Goal: Share content: Share content

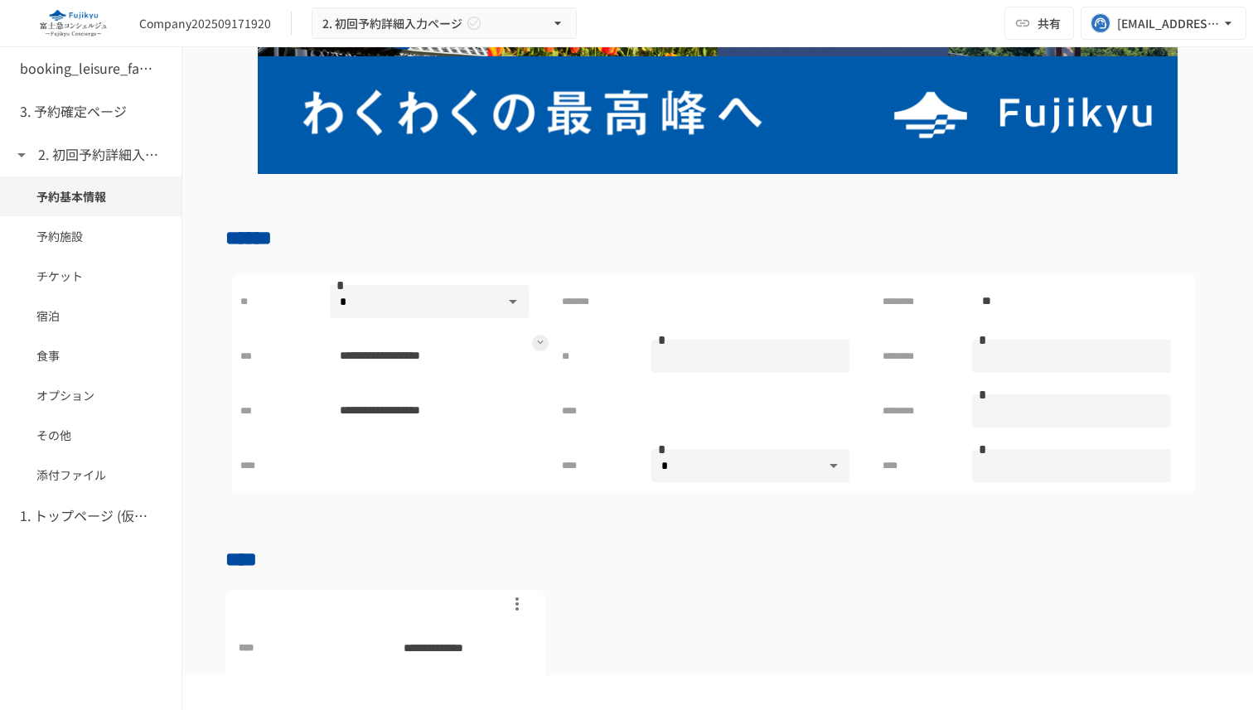
scroll to position [221, 0]
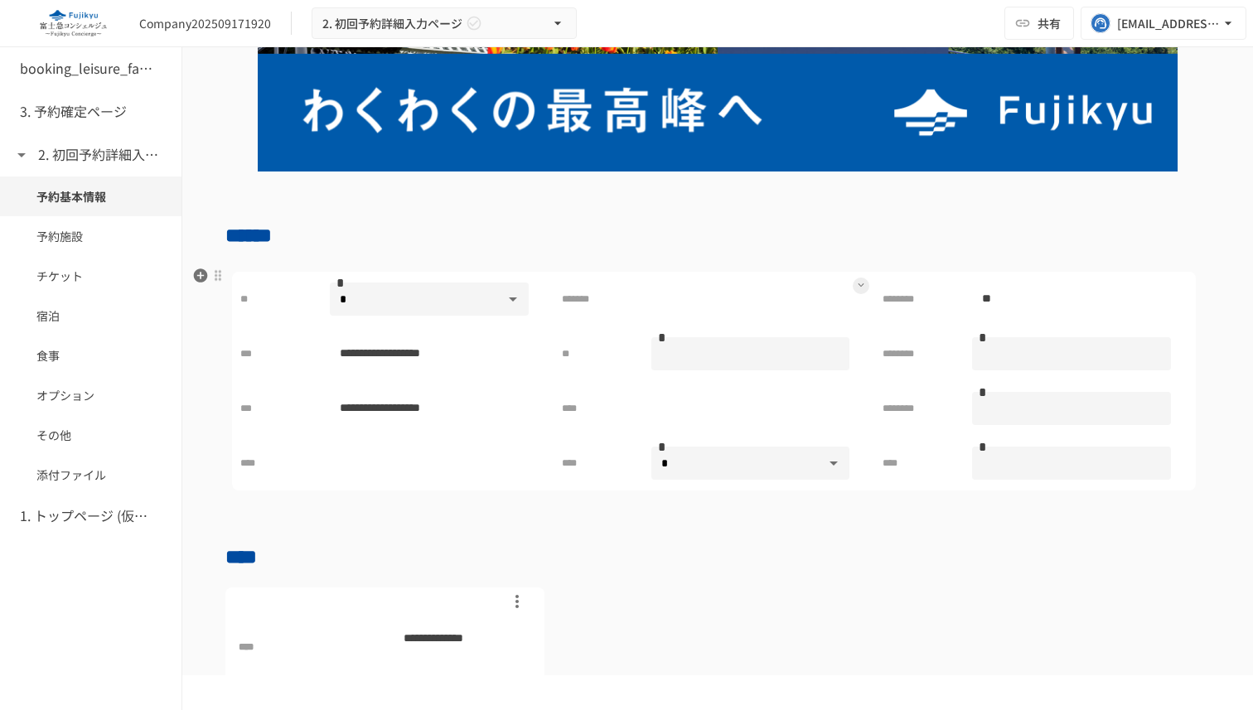
click at [859, 288] on icon at bounding box center [861, 285] width 7 height 7
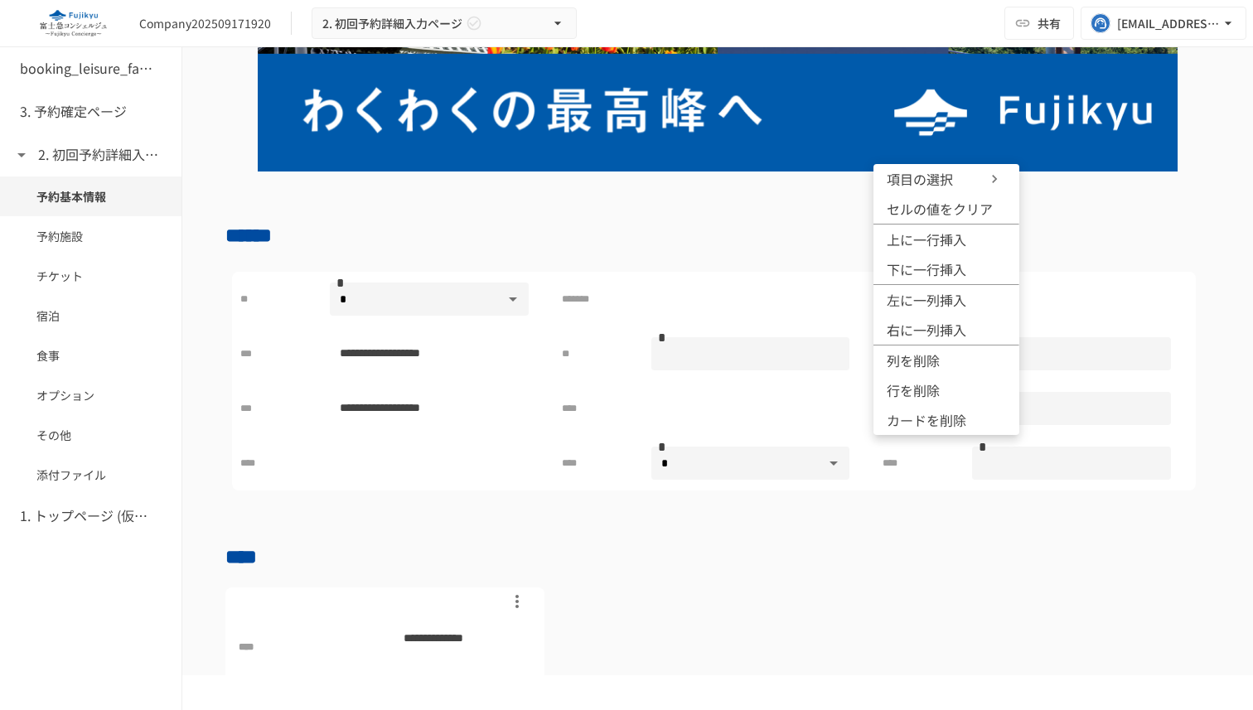
click at [994, 180] on icon at bounding box center [994, 179] width 5 height 8
click at [926, 206] on span "セルの値をクリア" at bounding box center [940, 209] width 106 height 20
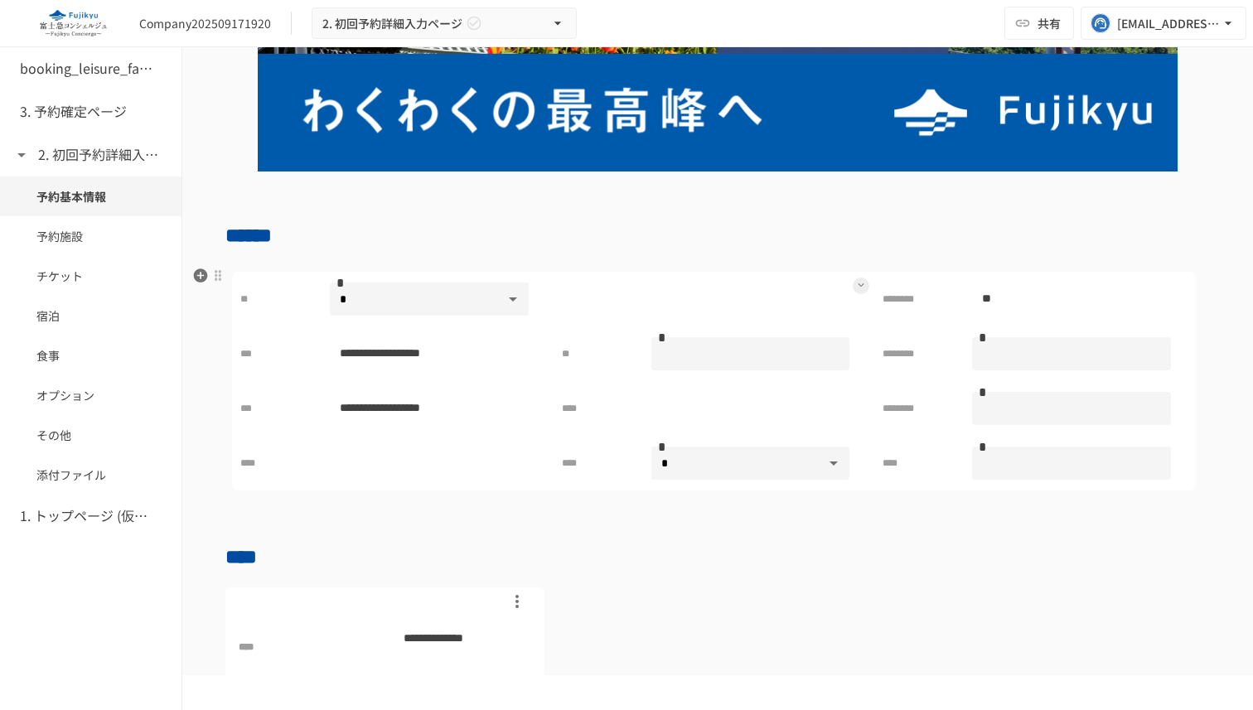
click at [858, 290] on button at bounding box center [861, 286] width 17 height 17
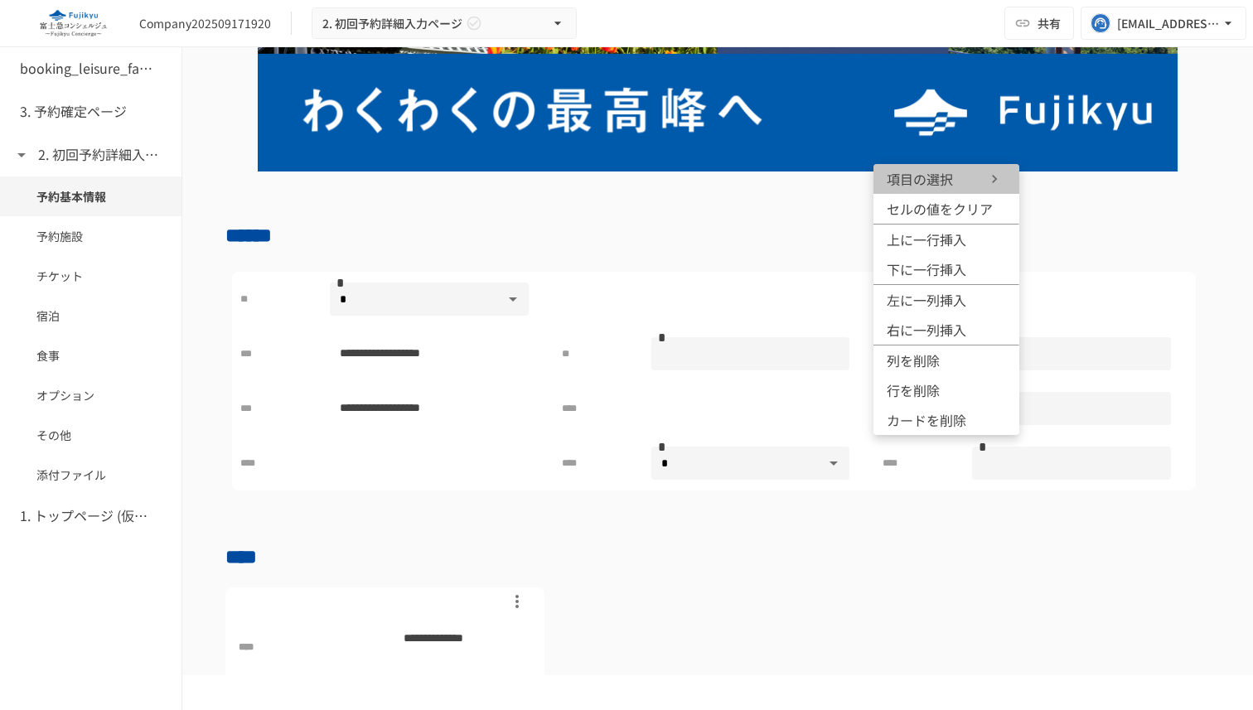
click at [997, 177] on icon at bounding box center [994, 179] width 17 height 17
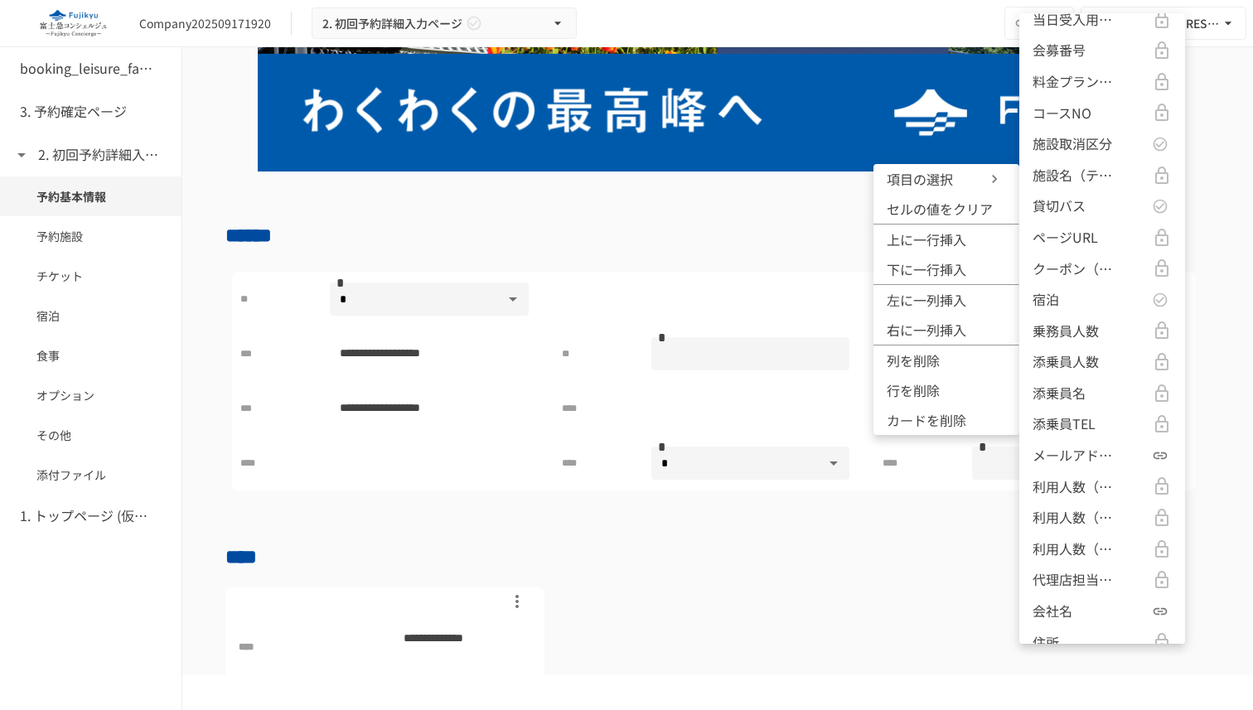
scroll to position [1547, 0]
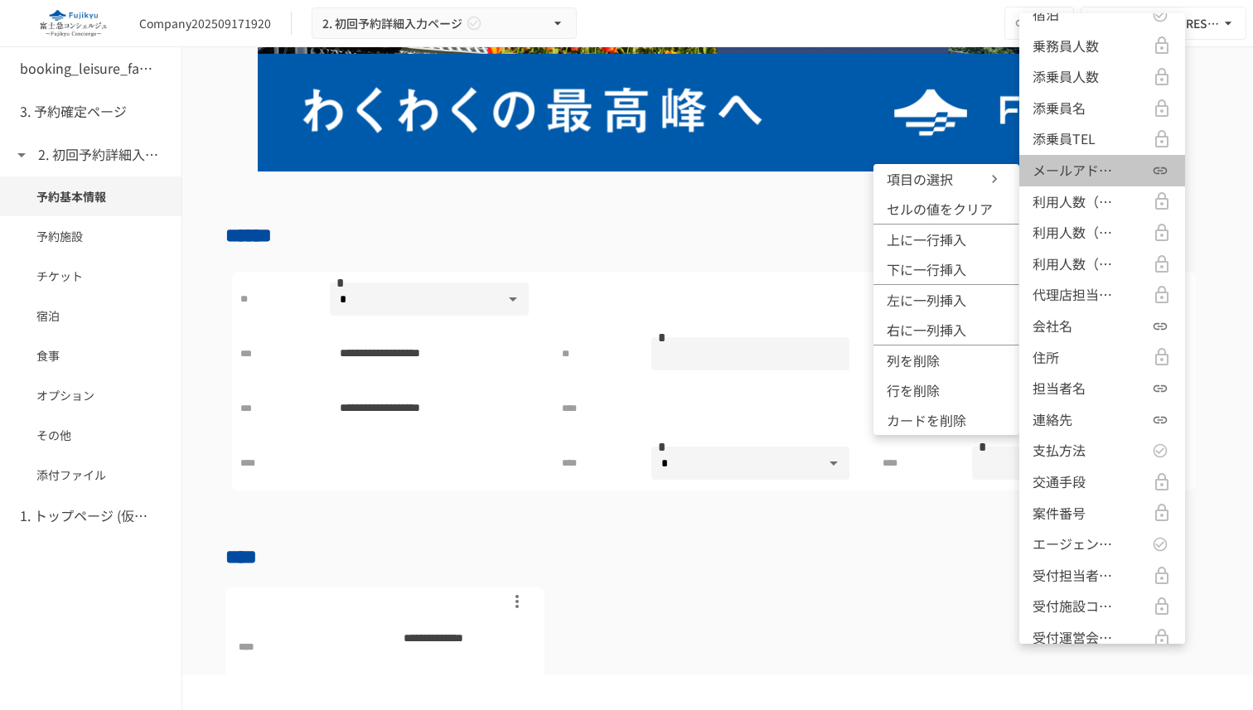
click at [1091, 172] on p "メールアドレス" at bounding box center [1074, 171] width 83 height 22
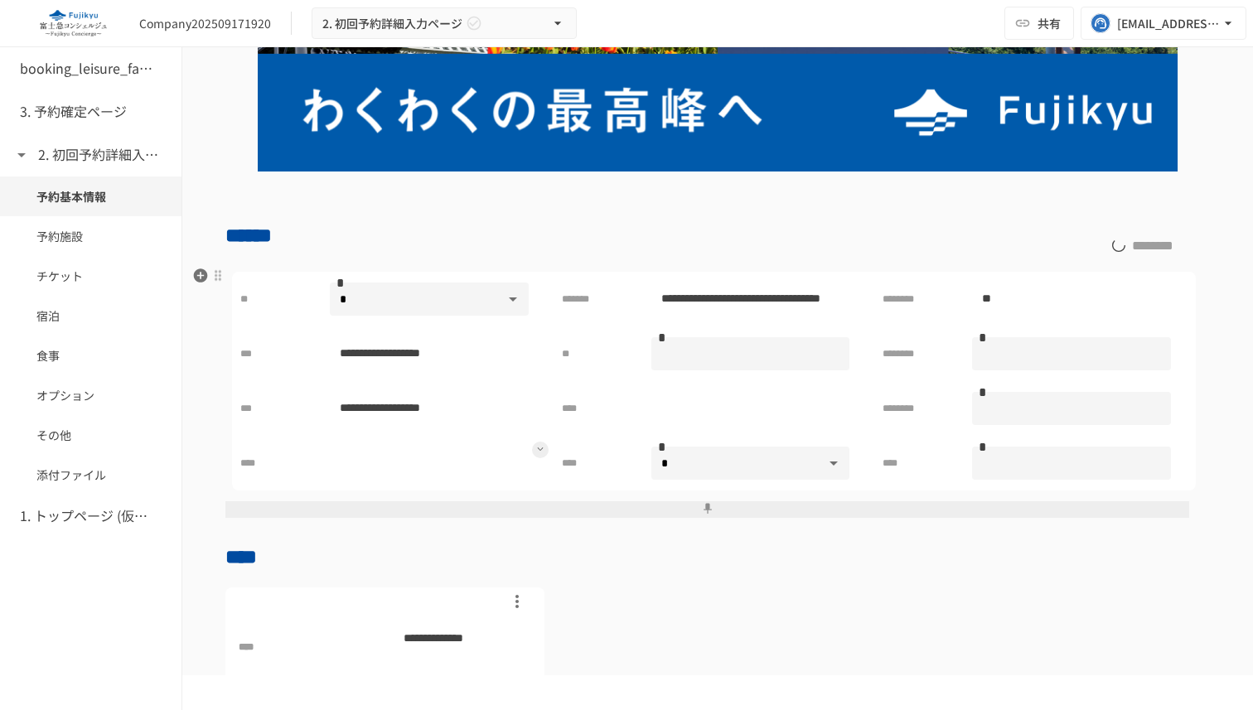
click at [537, 451] on icon at bounding box center [540, 449] width 7 height 7
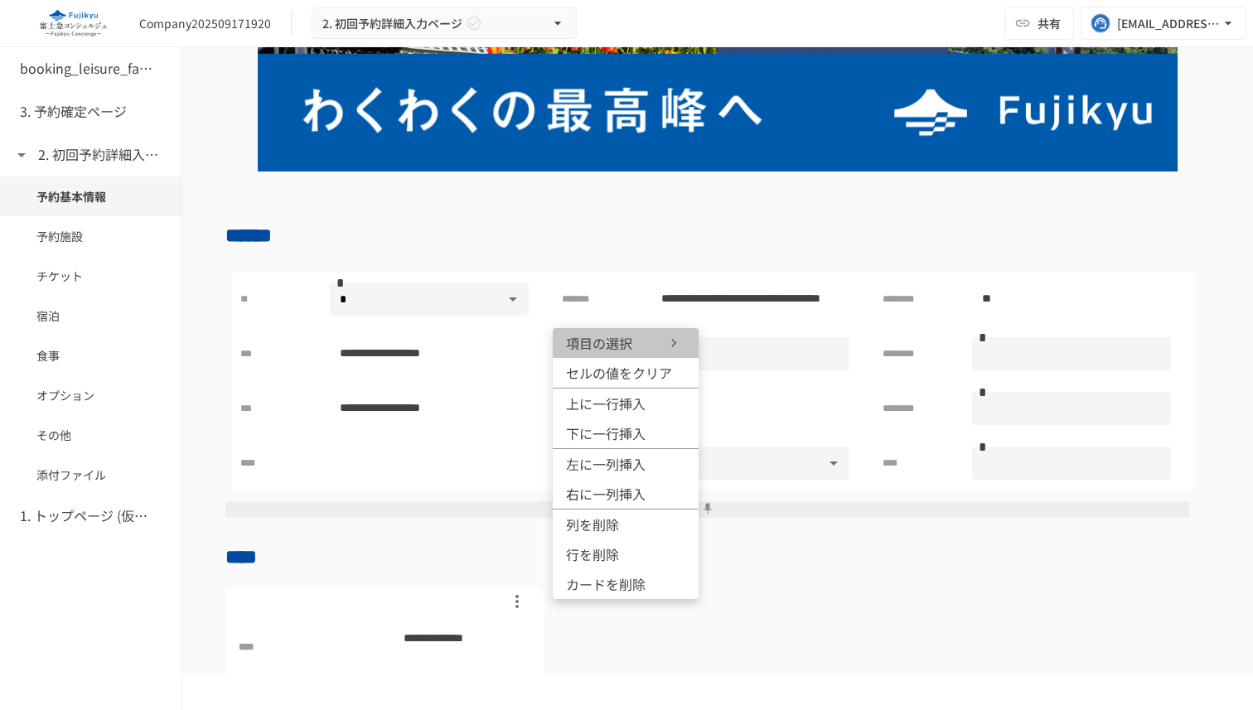
click at [668, 335] on icon at bounding box center [674, 343] width 17 height 17
click at [632, 371] on span "セルの値をクリア" at bounding box center [619, 373] width 106 height 20
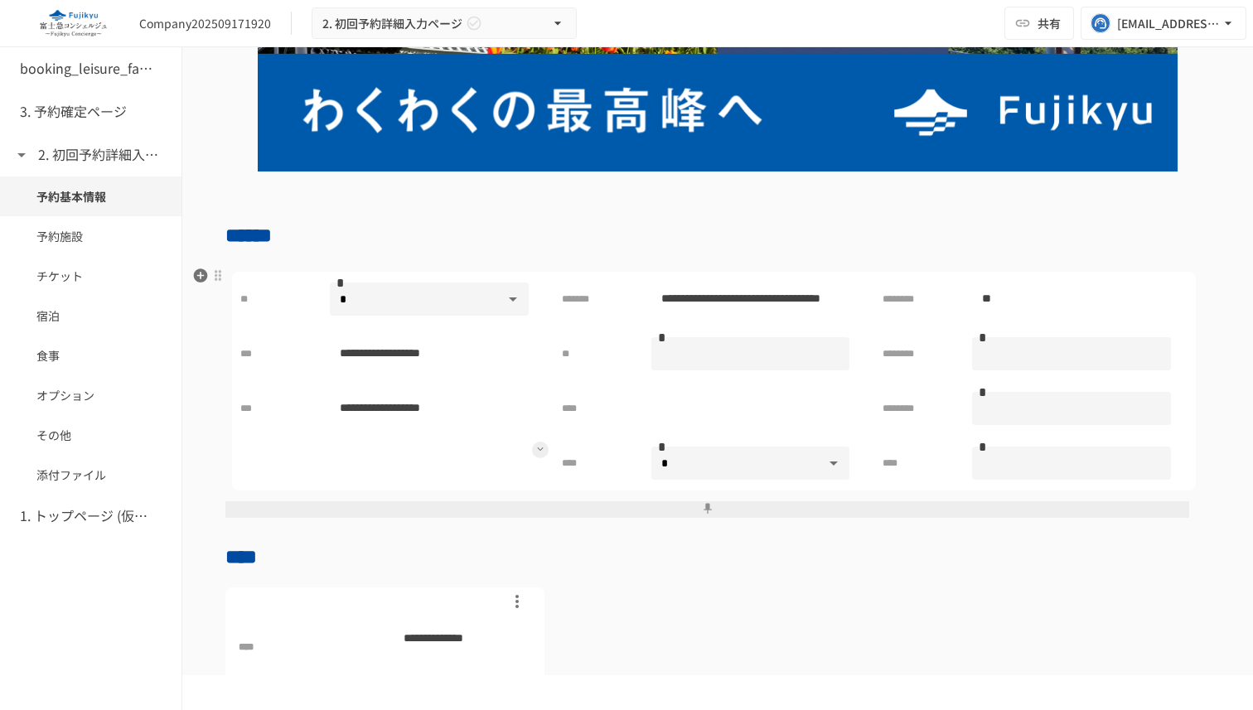
click at [543, 448] on icon at bounding box center [540, 449] width 7 height 7
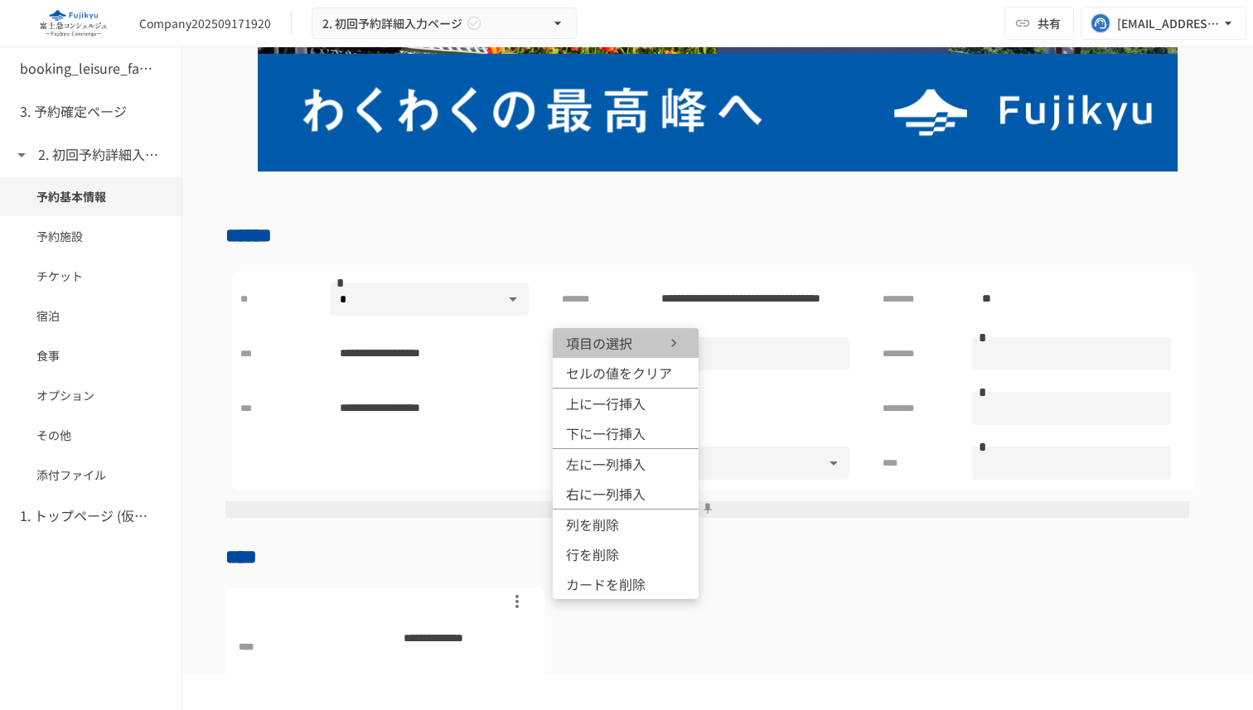
click at [667, 339] on icon at bounding box center [674, 343] width 17 height 17
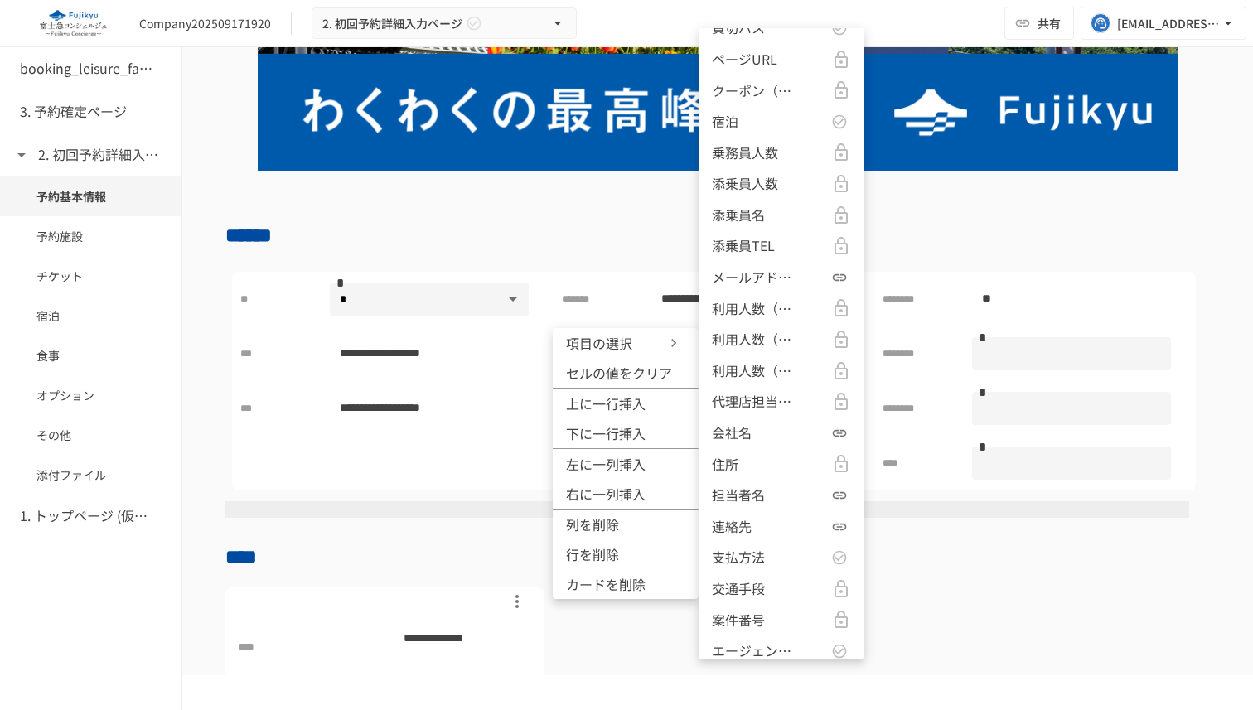
scroll to position [1521, 0]
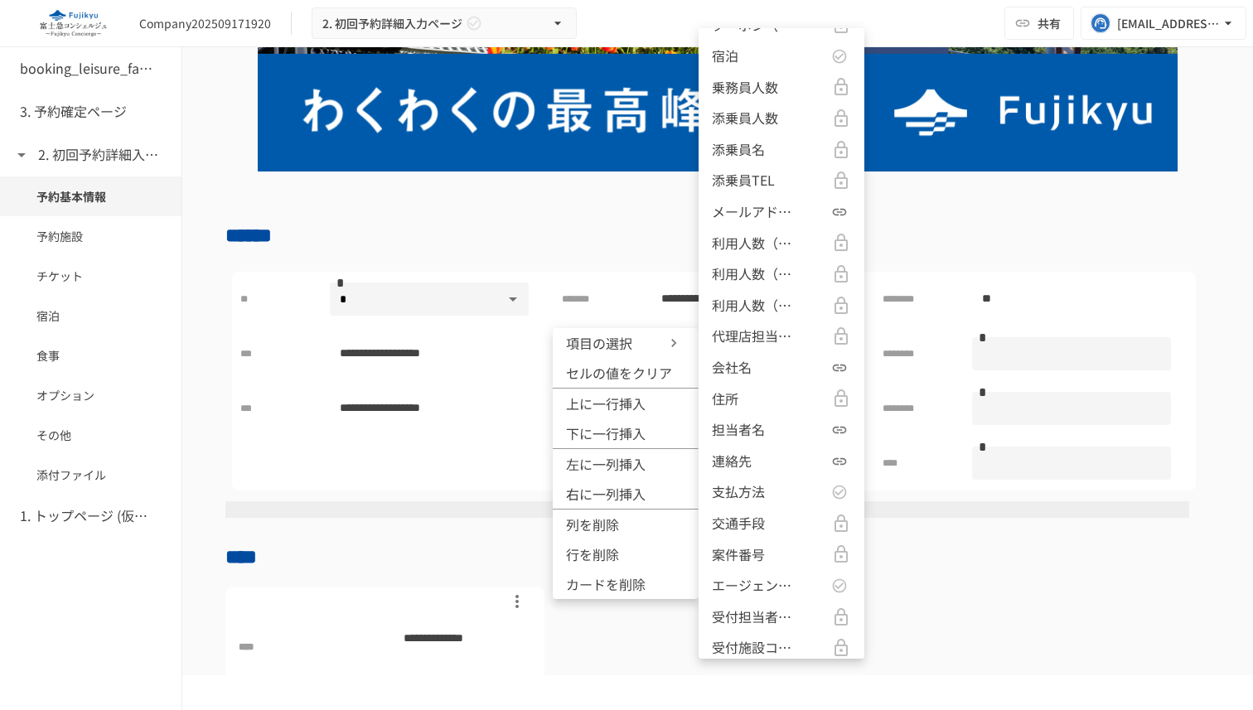
click at [782, 438] on div "担当者名" at bounding box center [781, 430] width 139 height 22
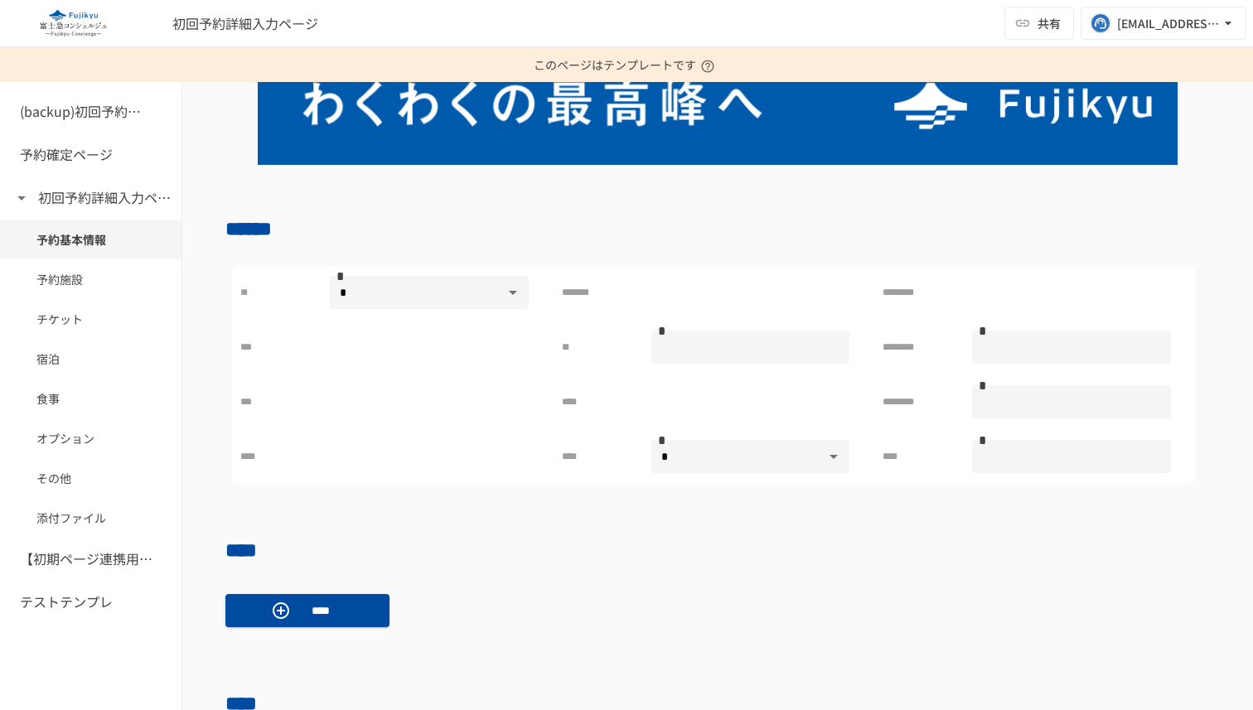
scroll to position [261, 0]
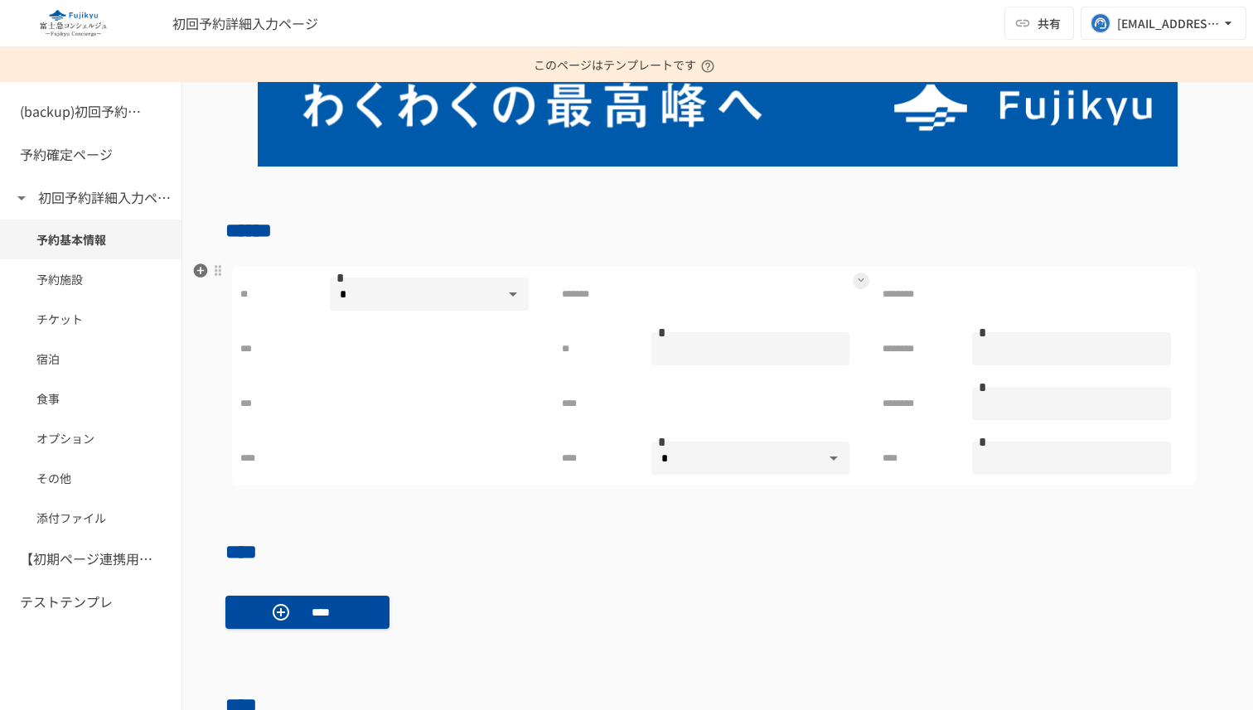
click at [860, 279] on icon at bounding box center [861, 280] width 7 height 7
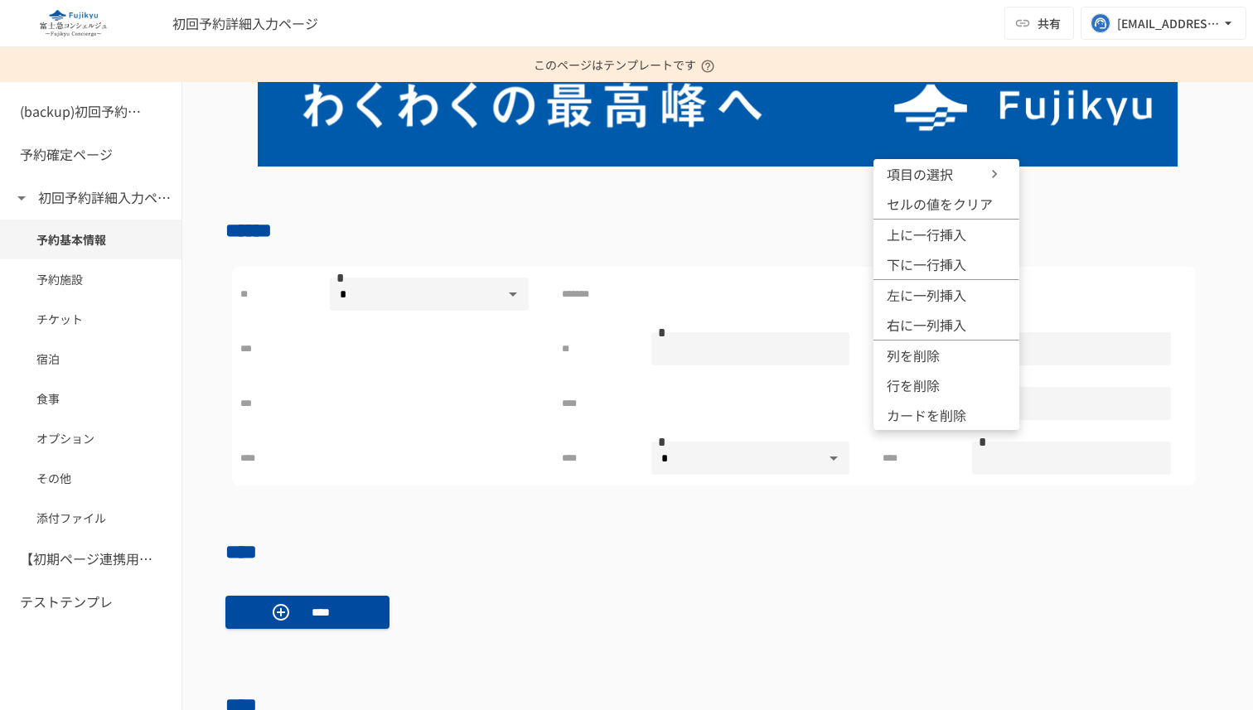
click at [989, 172] on icon at bounding box center [994, 174] width 17 height 17
click at [917, 208] on span "セルの値をクリア" at bounding box center [940, 204] width 106 height 20
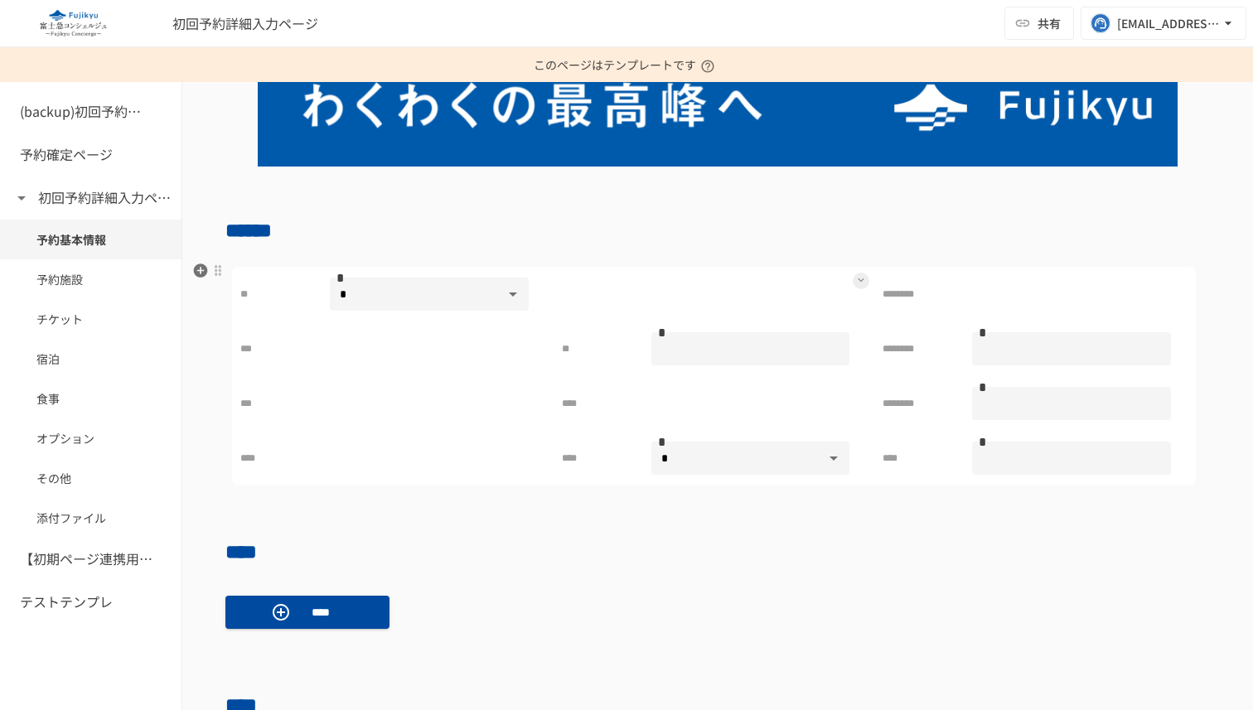
click at [861, 289] on button at bounding box center [861, 281] width 17 height 17
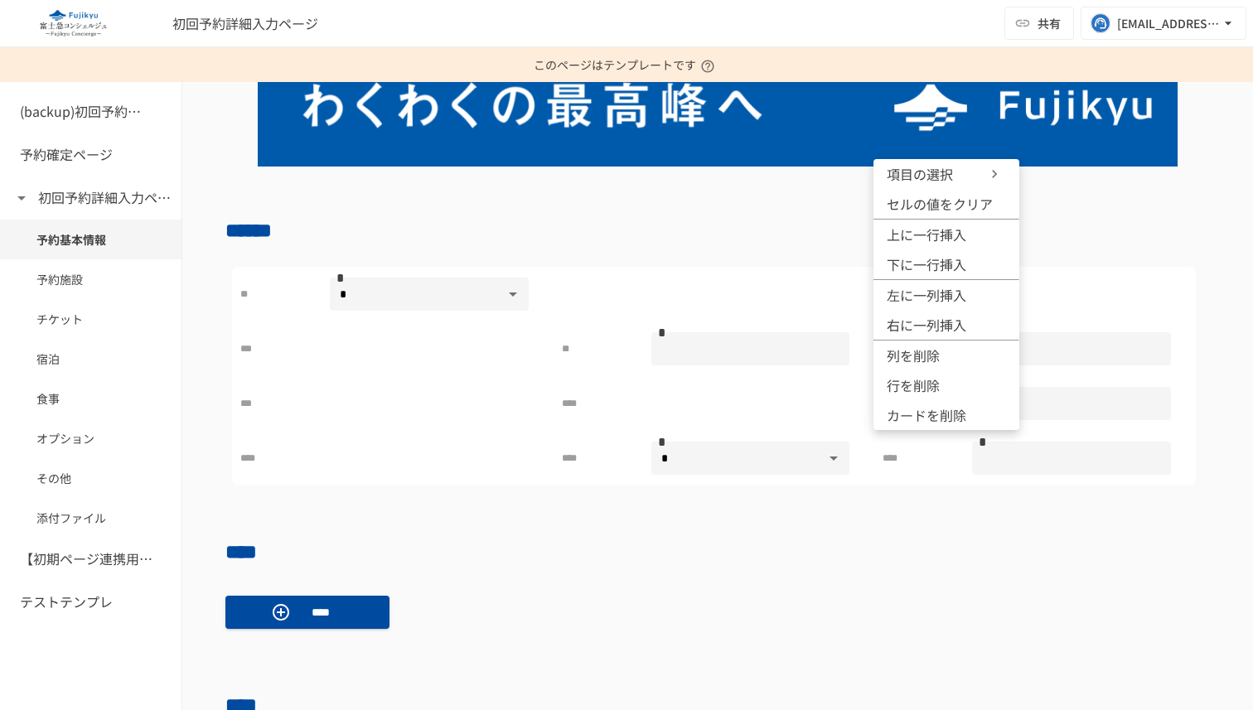
click at [992, 173] on icon at bounding box center [994, 174] width 17 height 17
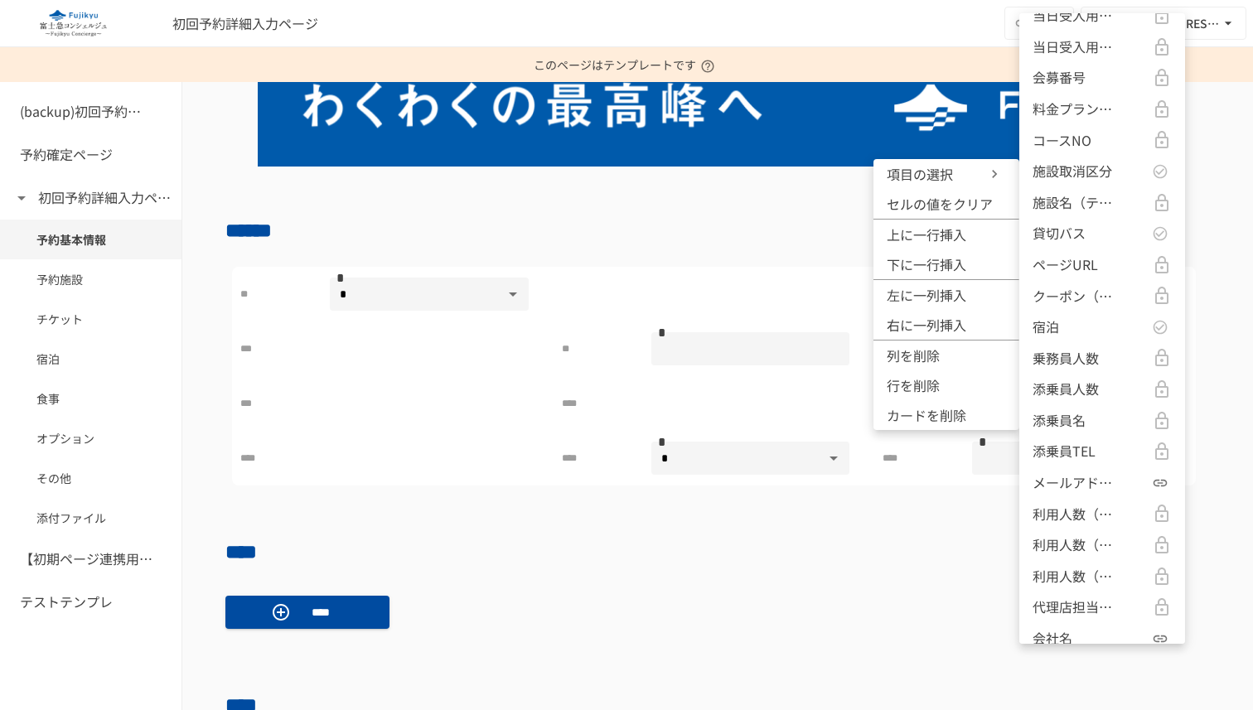
scroll to position [1382, 0]
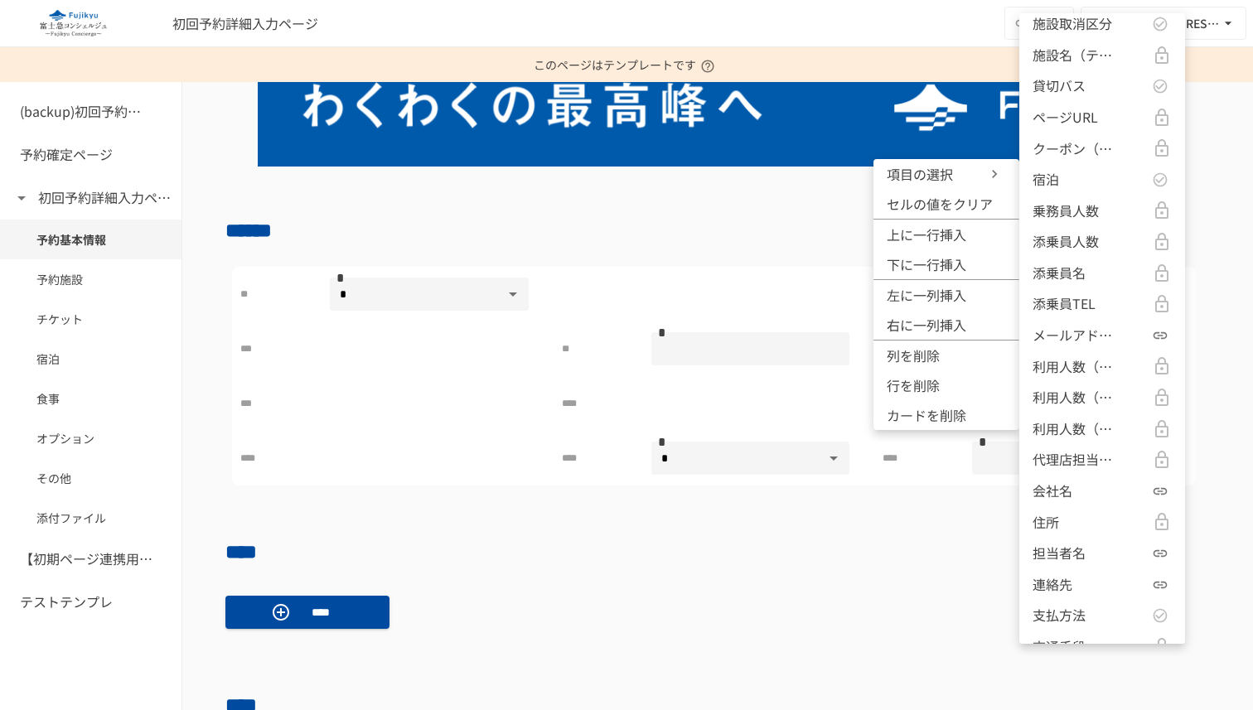
click at [1073, 337] on p "メールアドレス" at bounding box center [1074, 336] width 83 height 22
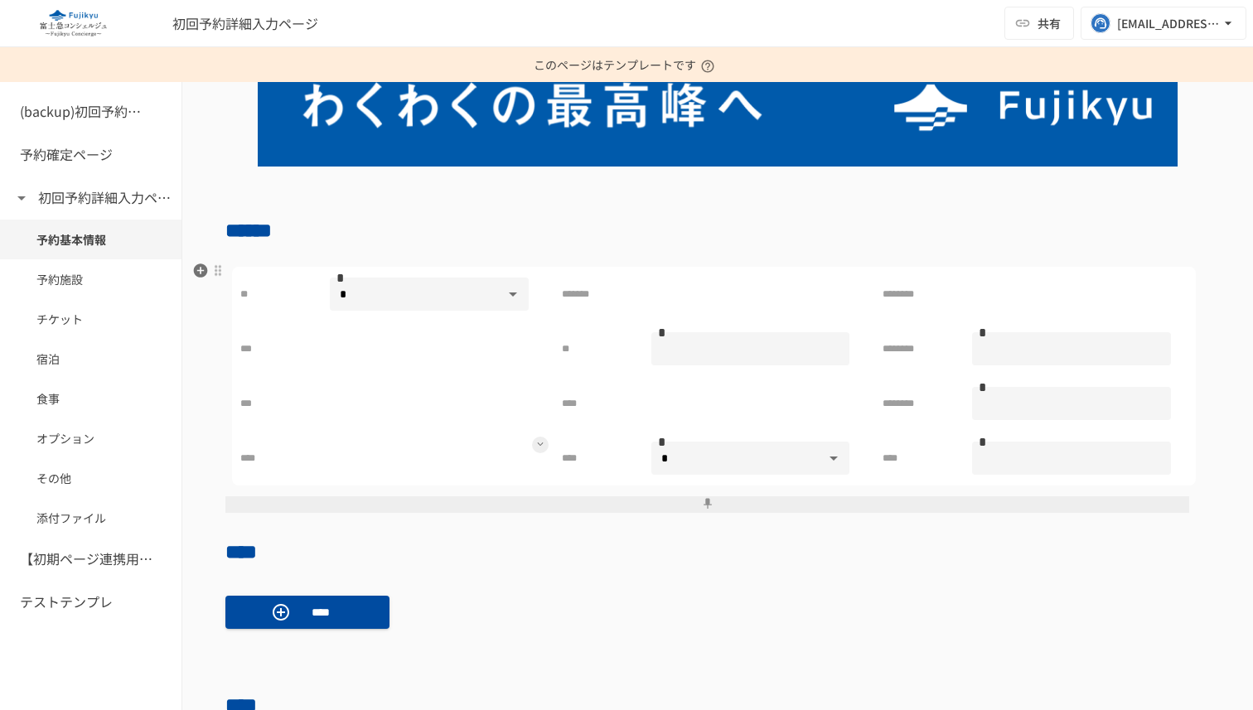
click at [540, 446] on icon at bounding box center [540, 444] width 7 height 7
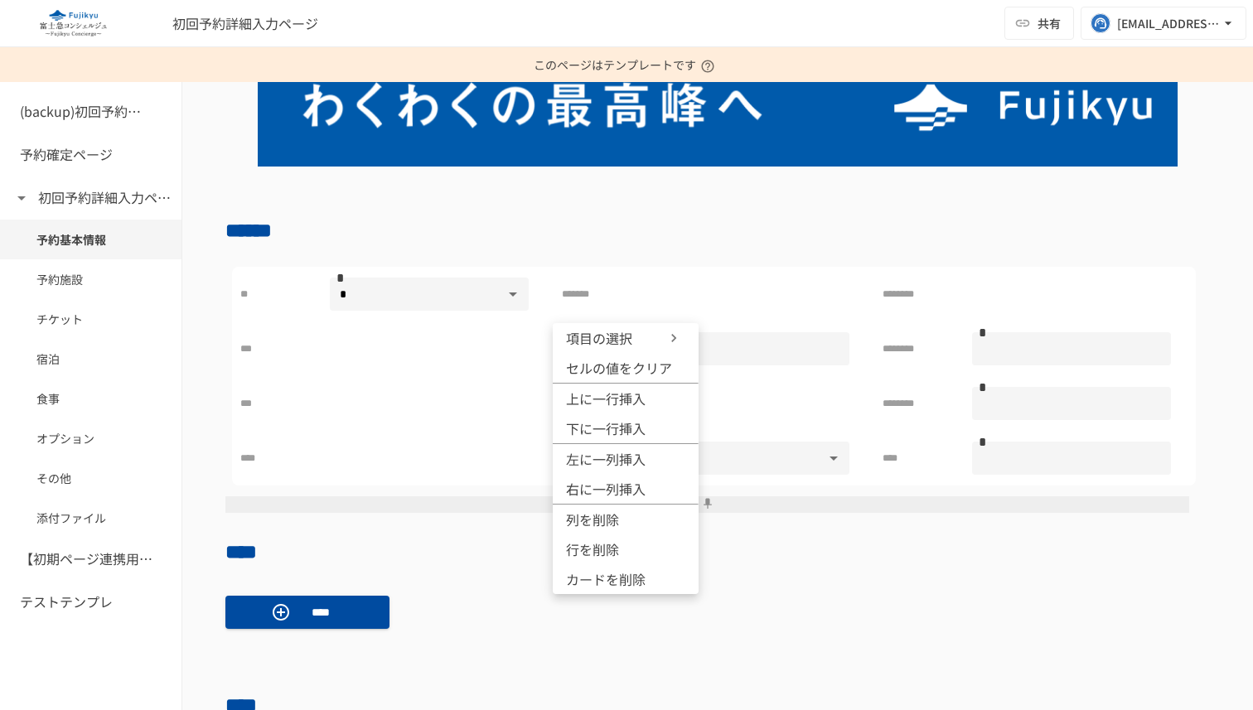
click at [675, 335] on icon at bounding box center [674, 338] width 17 height 17
click at [629, 367] on span "セルの値をクリア" at bounding box center [619, 368] width 106 height 20
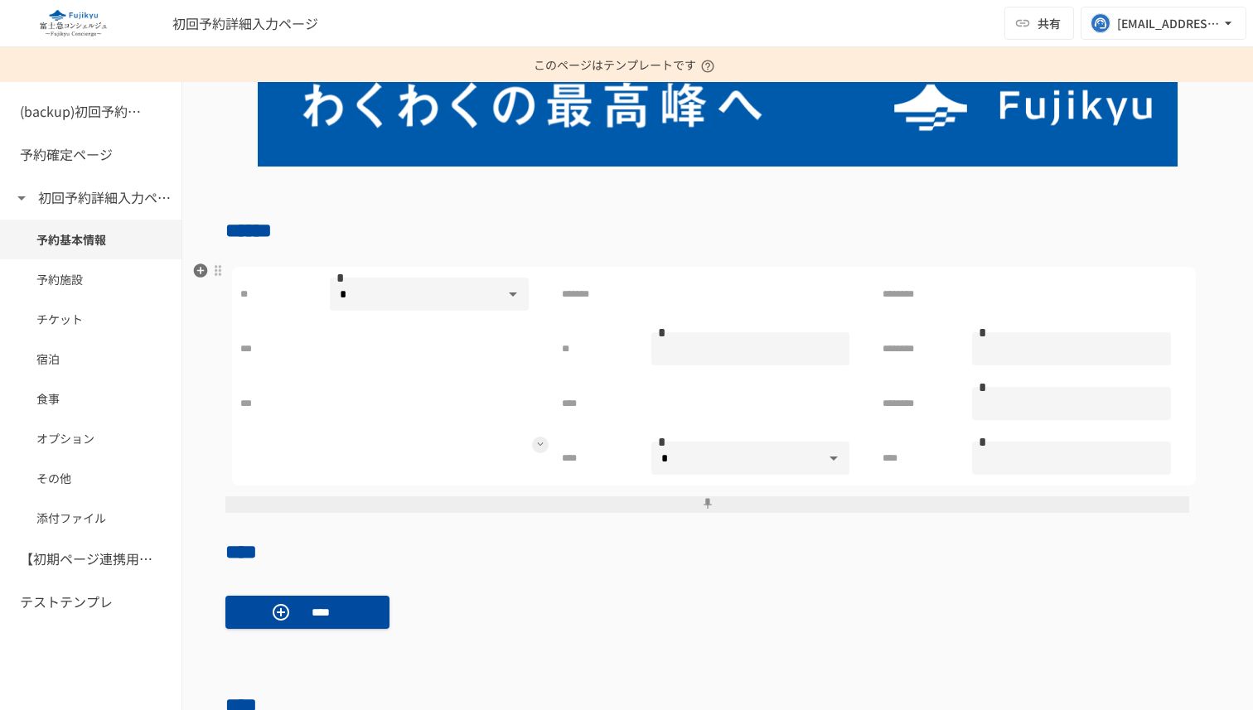
click at [538, 443] on icon at bounding box center [540, 444] width 7 height 7
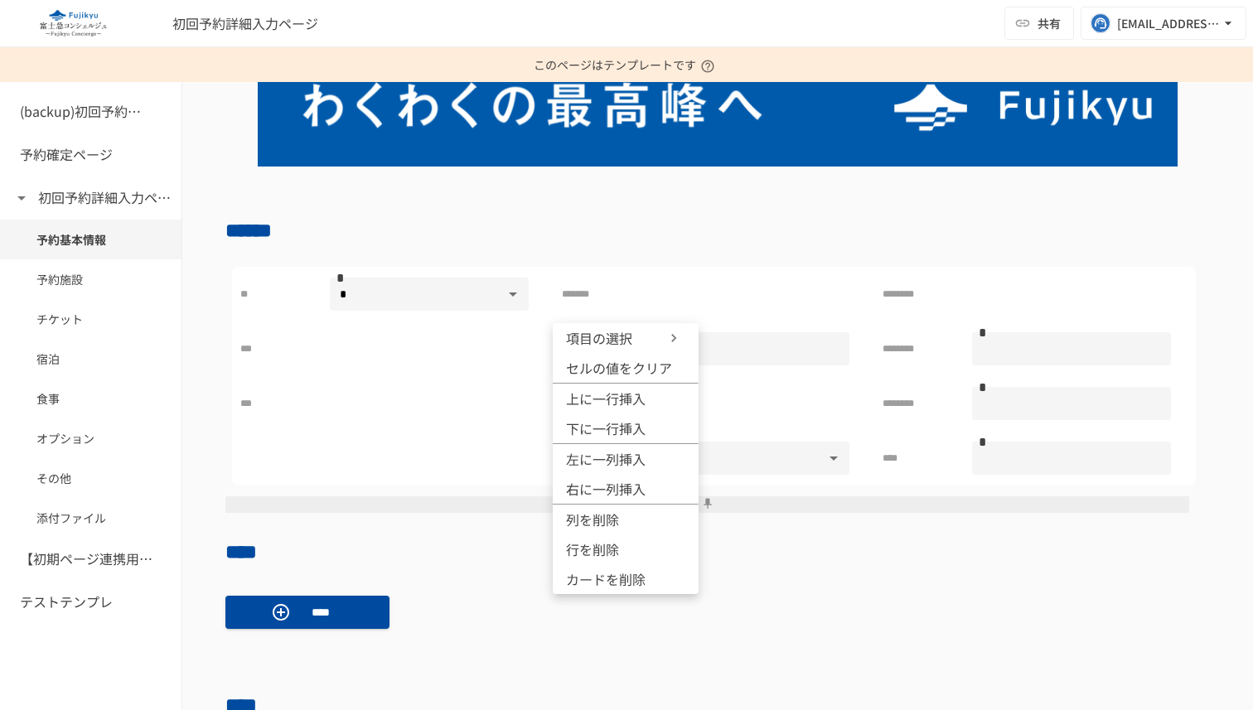
click at [678, 335] on icon at bounding box center [674, 338] width 17 height 17
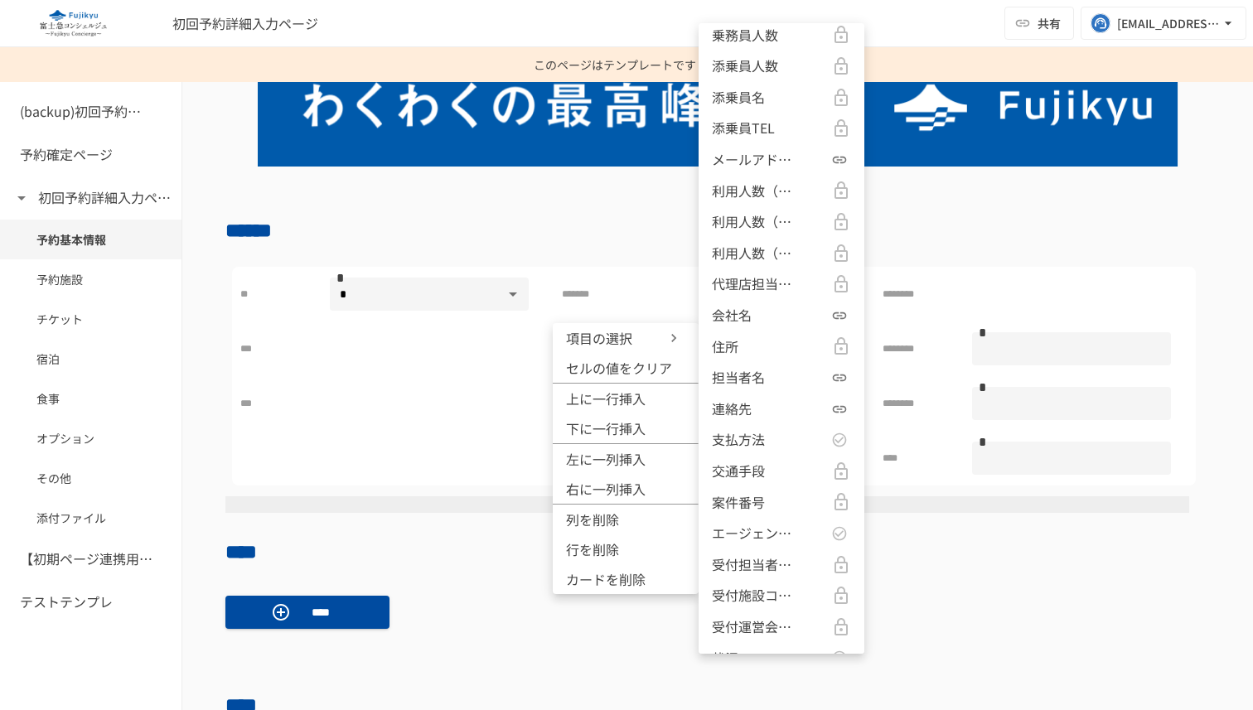
scroll to position [1659, 0]
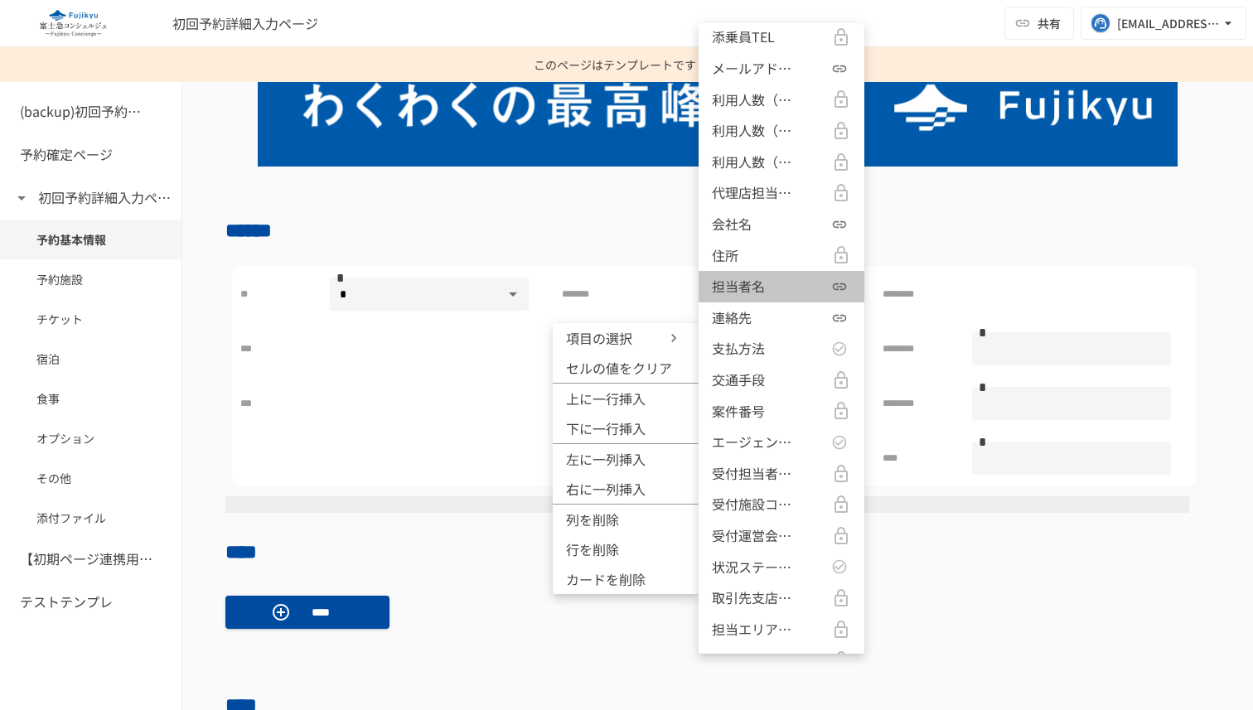
click at [799, 289] on div "担当者名" at bounding box center [781, 287] width 139 height 22
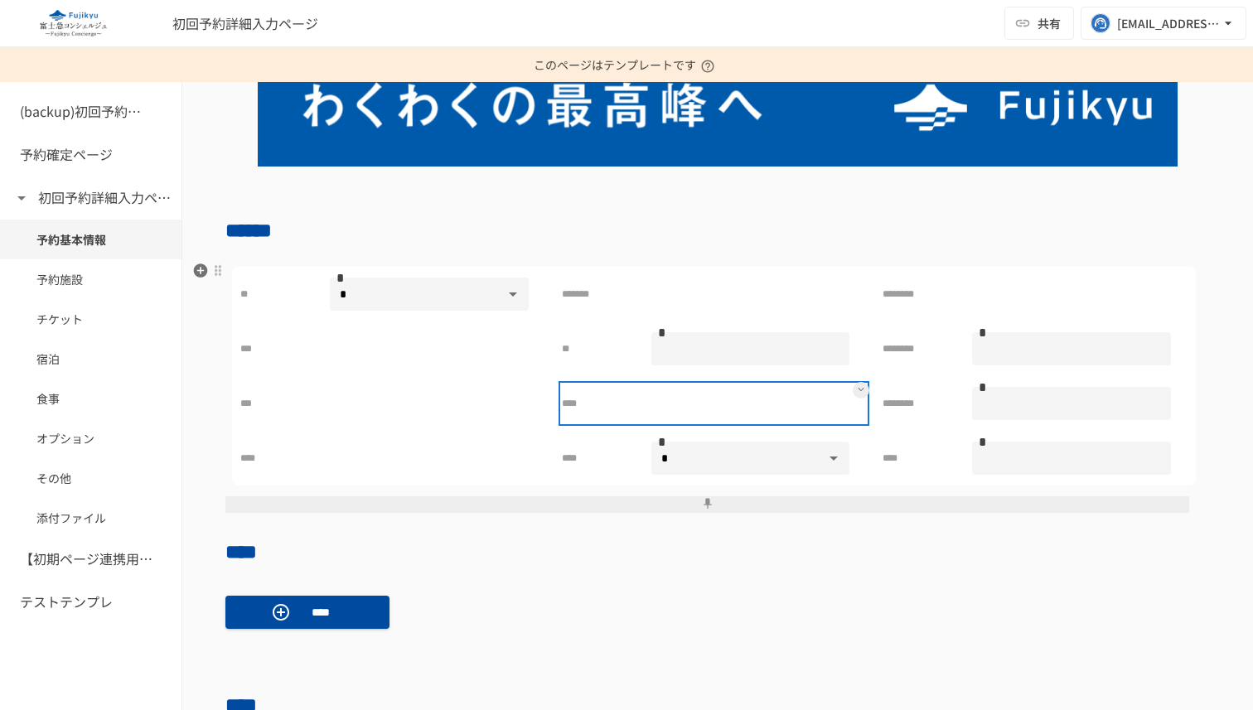
click at [740, 404] on div at bounding box center [750, 403] width 199 height 33
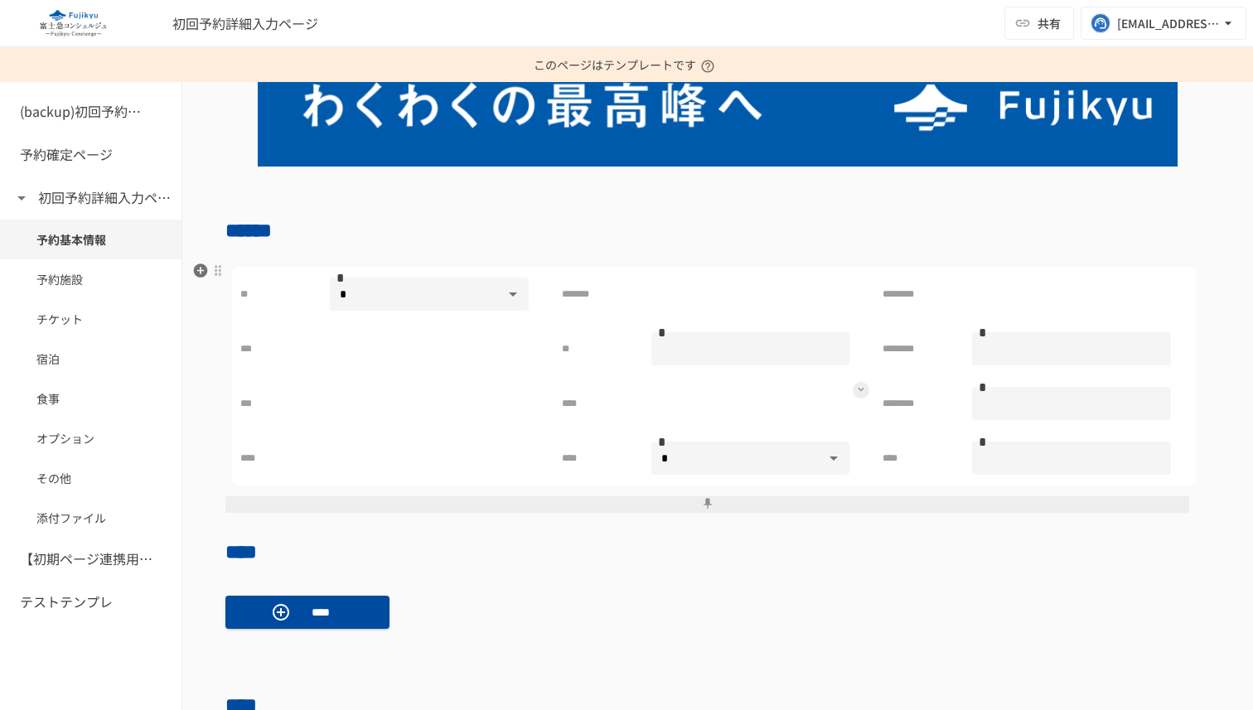
click at [859, 389] on icon at bounding box center [861, 389] width 7 height 7
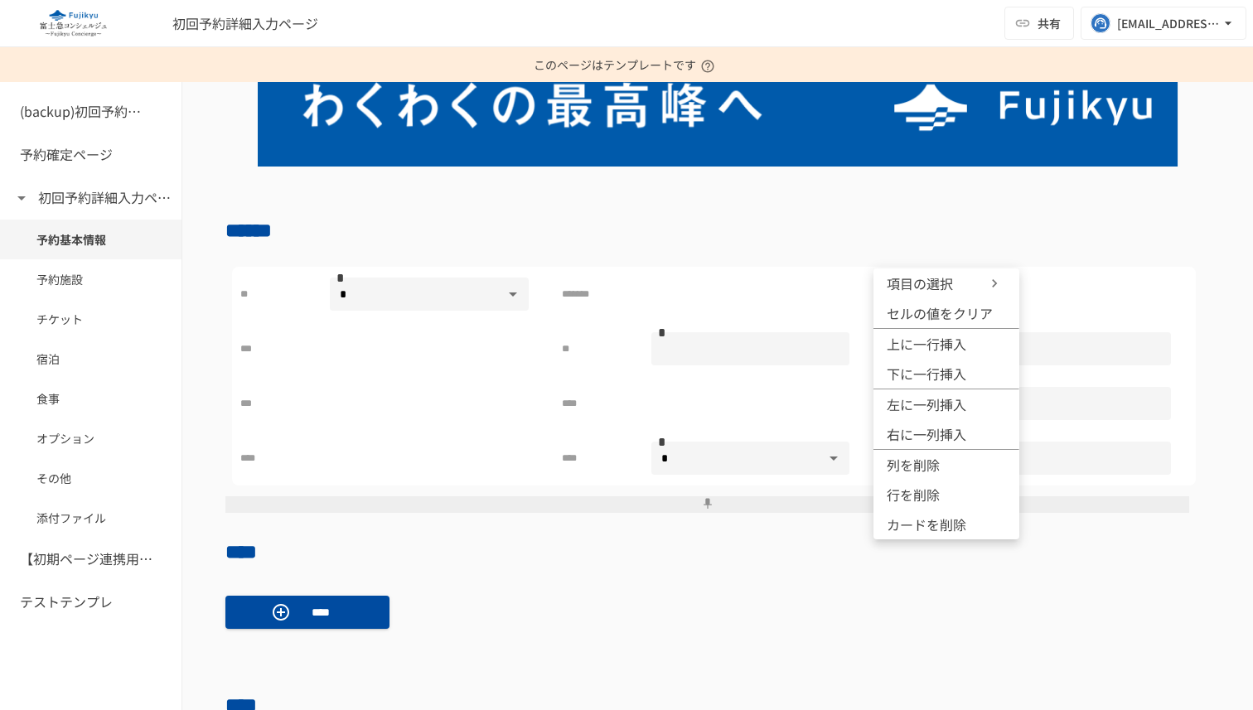
click at [838, 296] on div at bounding box center [626, 355] width 1253 height 710
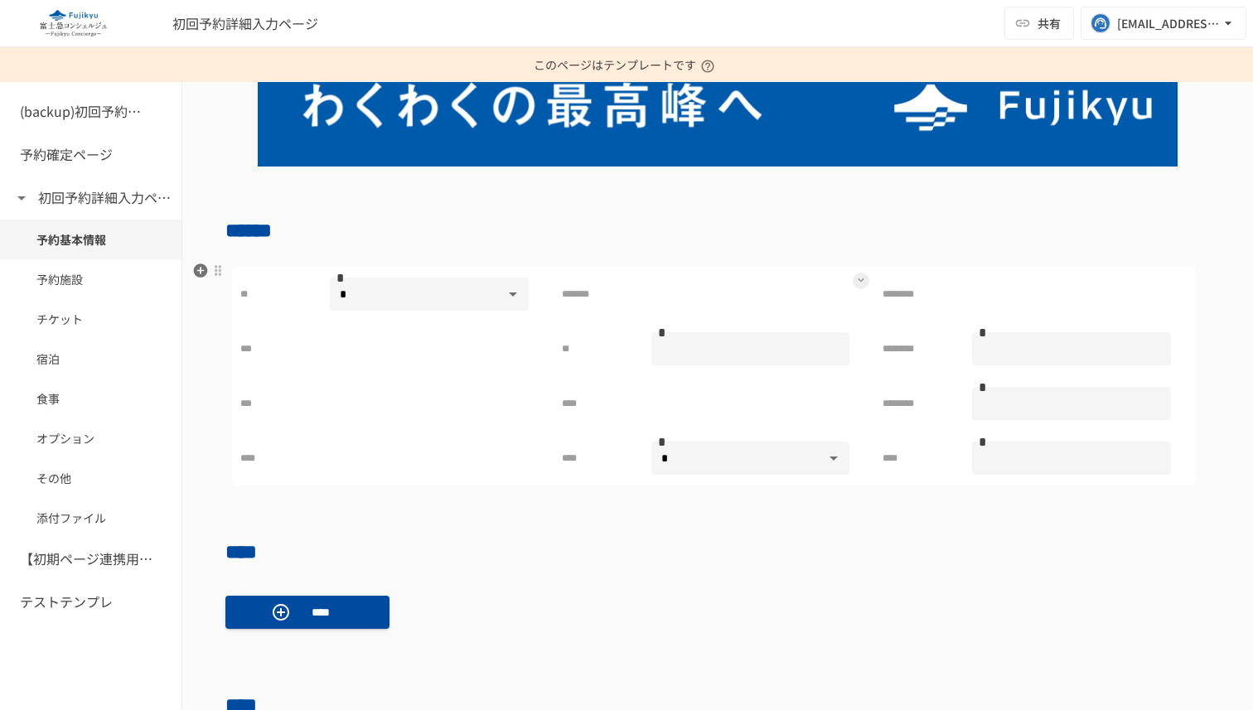
click at [859, 278] on icon at bounding box center [861, 280] width 7 height 7
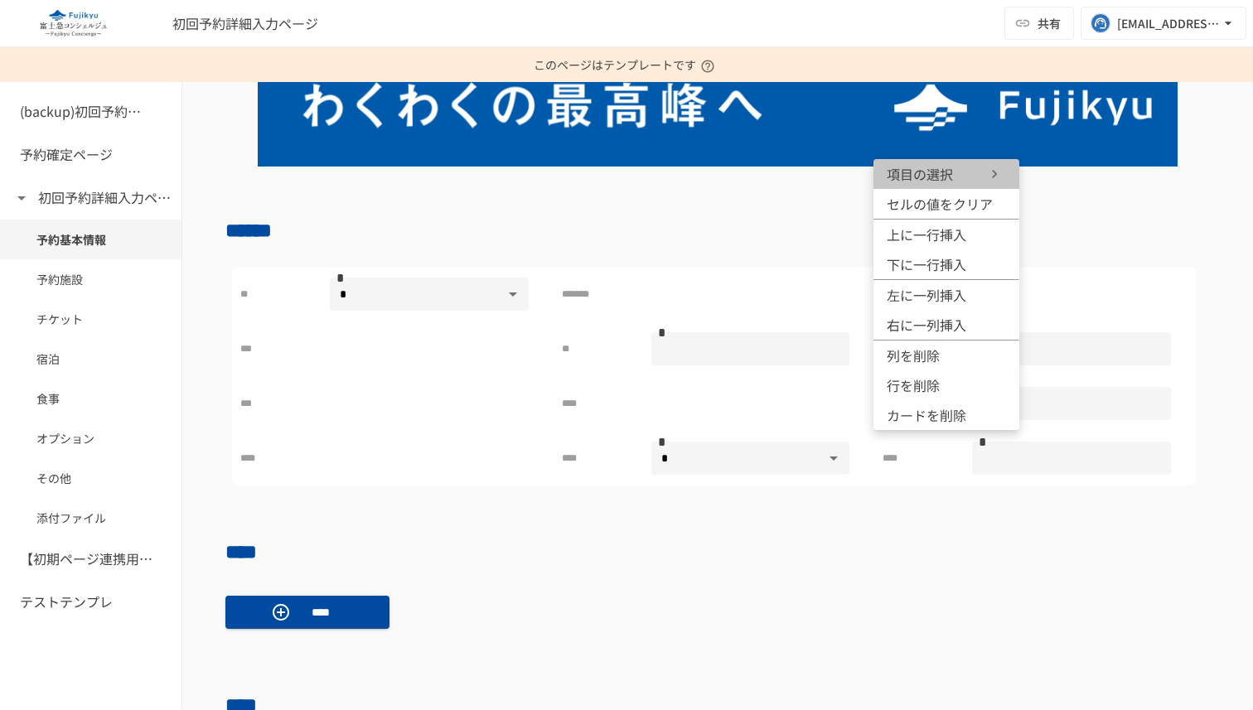
click at [999, 166] on icon at bounding box center [994, 174] width 17 height 17
click at [804, 410] on div at bounding box center [626, 355] width 1253 height 710
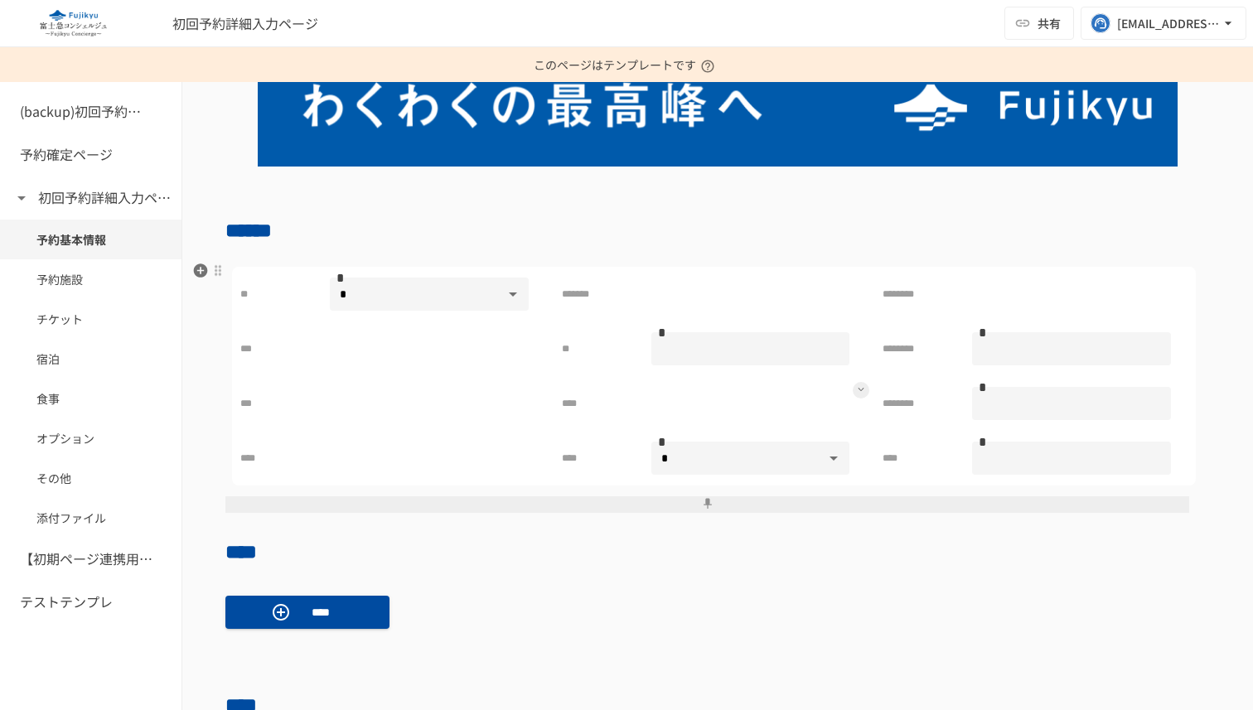
click at [863, 389] on icon at bounding box center [861, 389] width 7 height 7
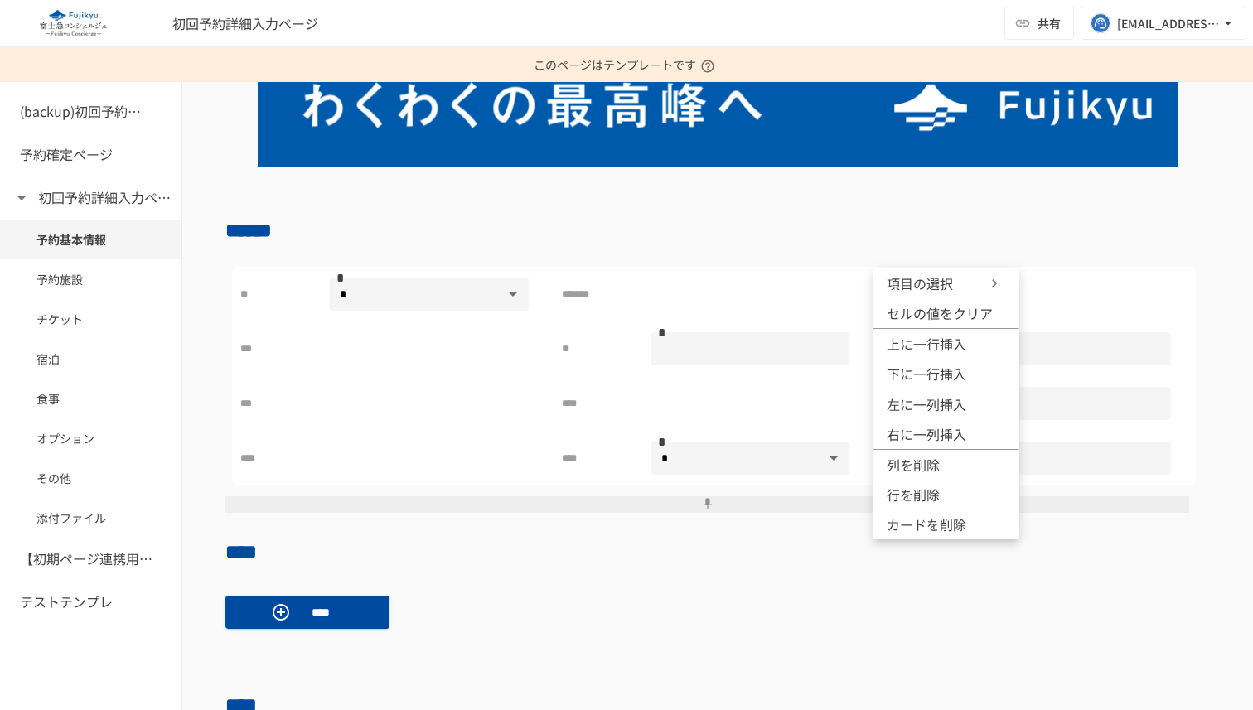
click at [990, 283] on icon at bounding box center [994, 283] width 17 height 17
click at [840, 400] on div at bounding box center [626, 355] width 1253 height 710
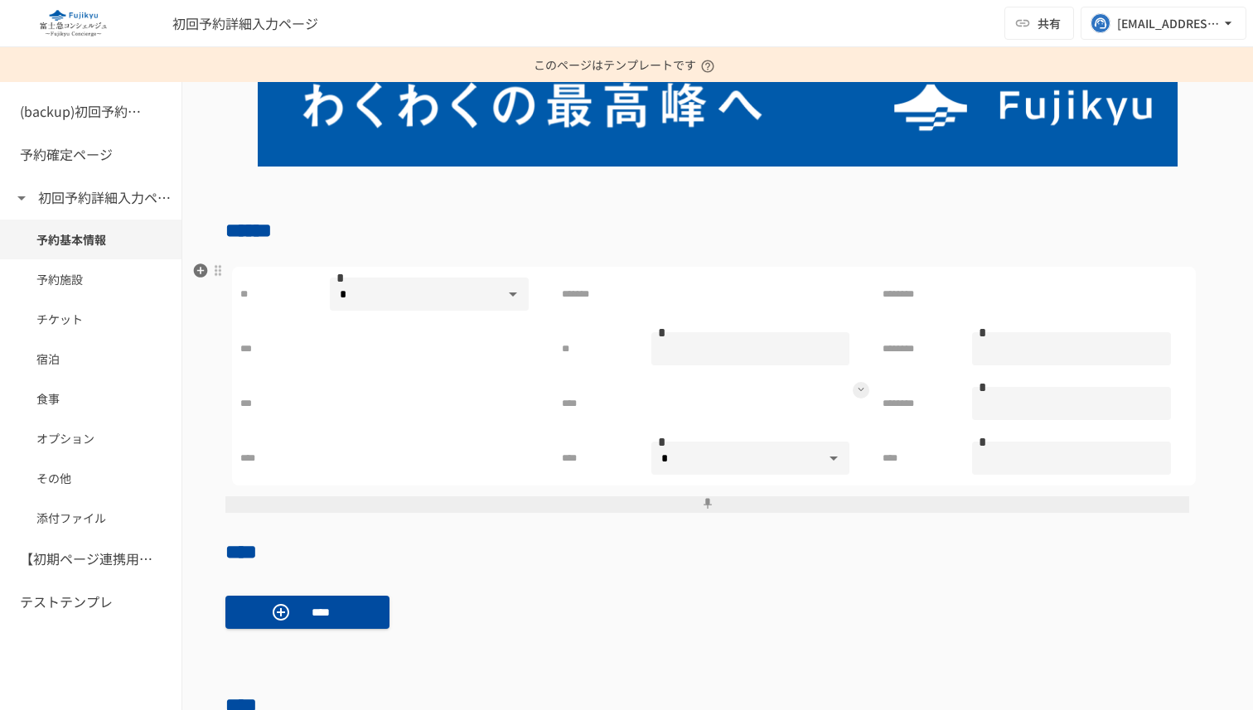
click at [863, 389] on icon at bounding box center [861, 389] width 7 height 7
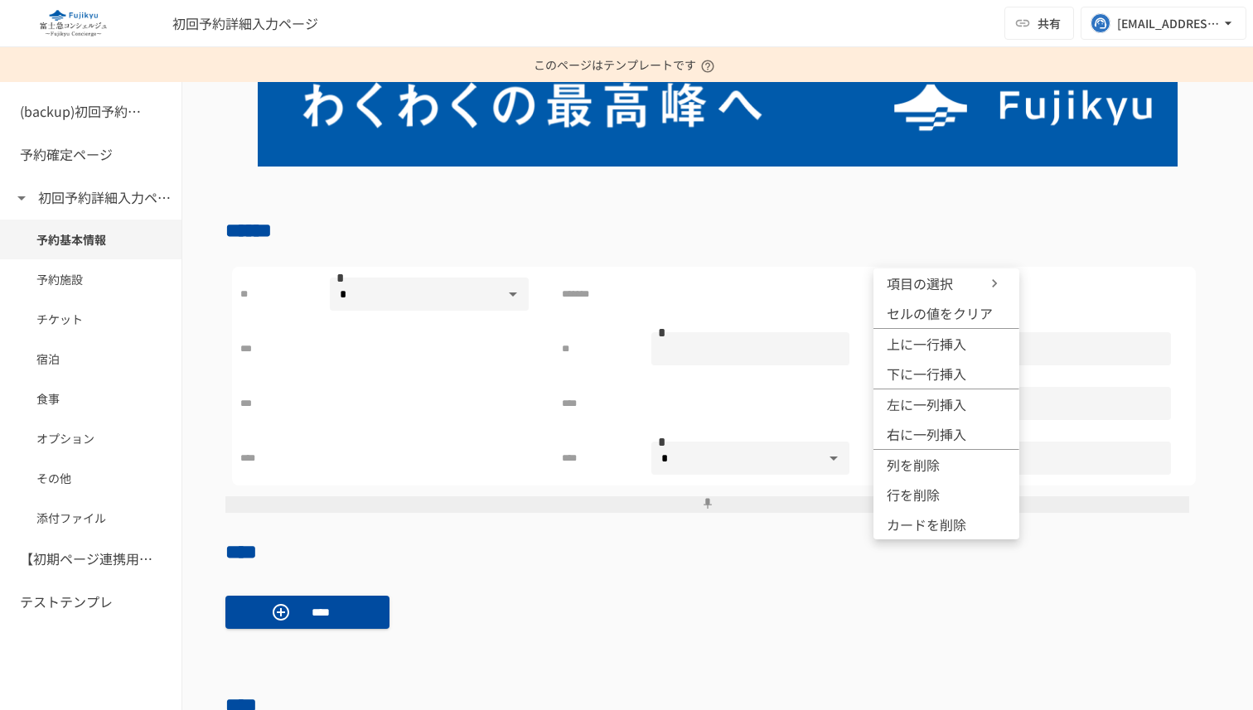
click at [947, 312] on span "セルの値をクリア" at bounding box center [940, 313] width 106 height 20
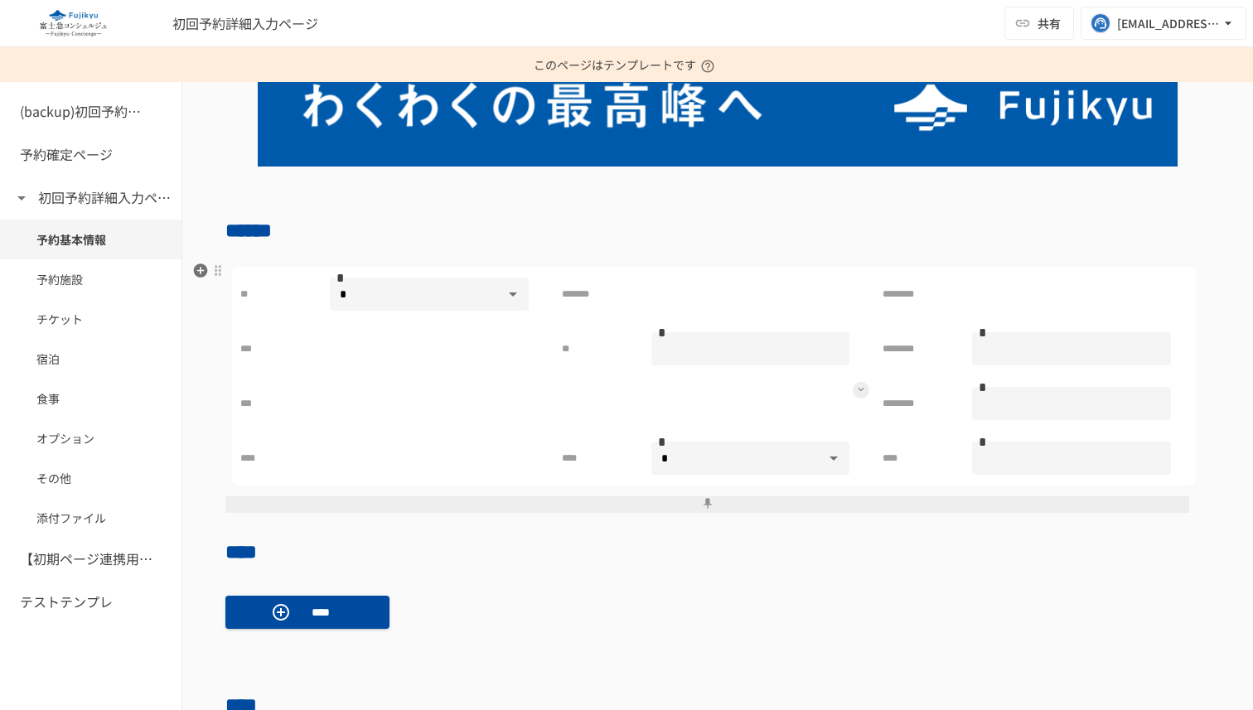
click at [862, 396] on button at bounding box center [861, 390] width 17 height 17
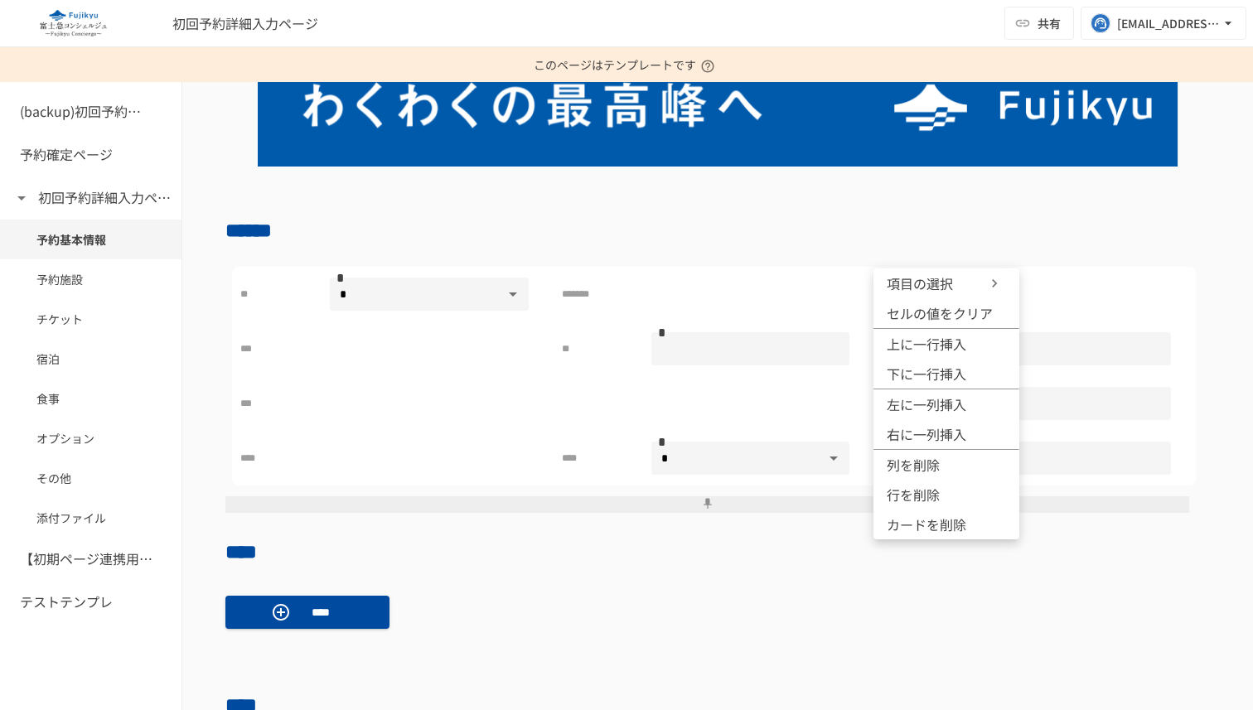
click at [998, 283] on icon at bounding box center [994, 283] width 17 height 17
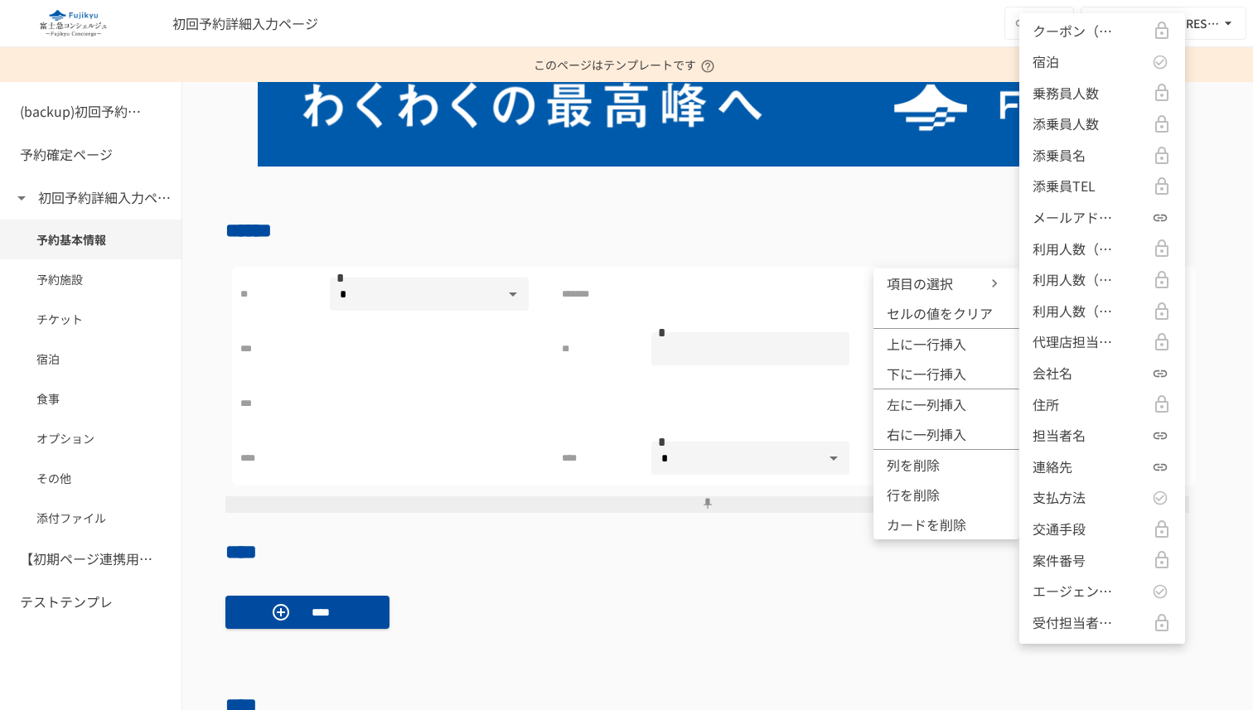
scroll to position [1498, 0]
click at [1082, 465] on div "連絡先" at bounding box center [1102, 469] width 139 height 22
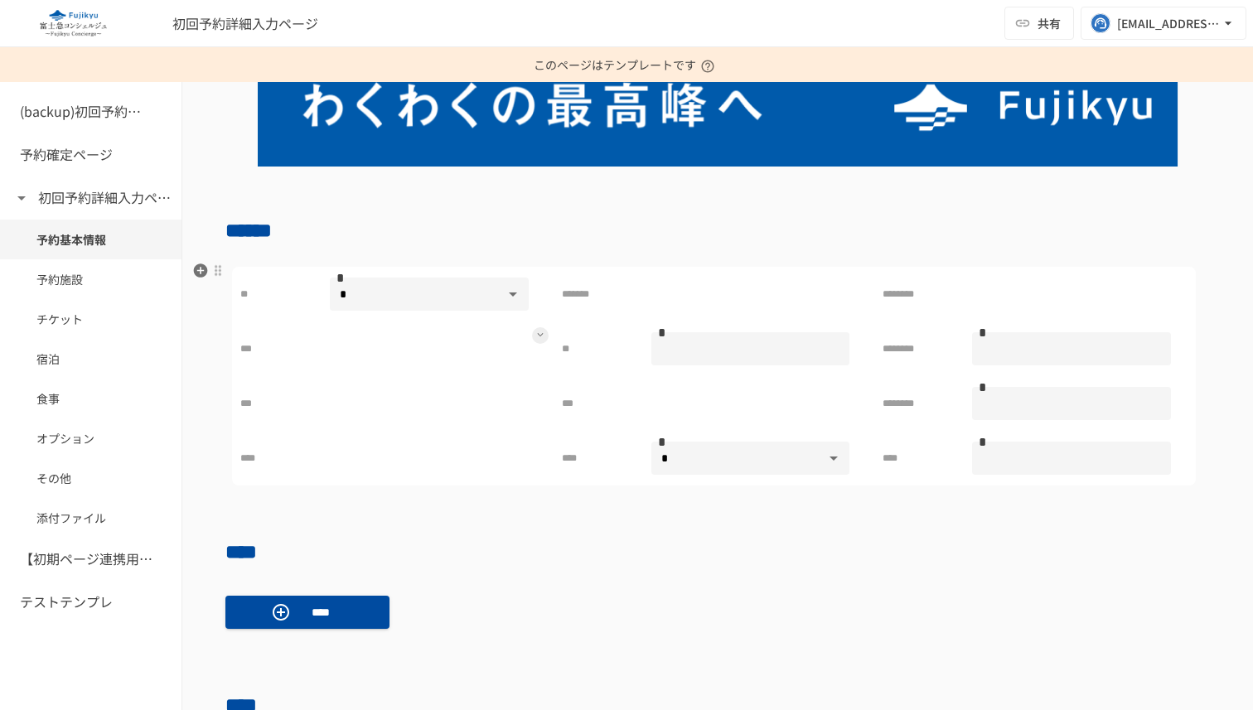
click at [544, 331] on button at bounding box center [540, 335] width 17 height 17
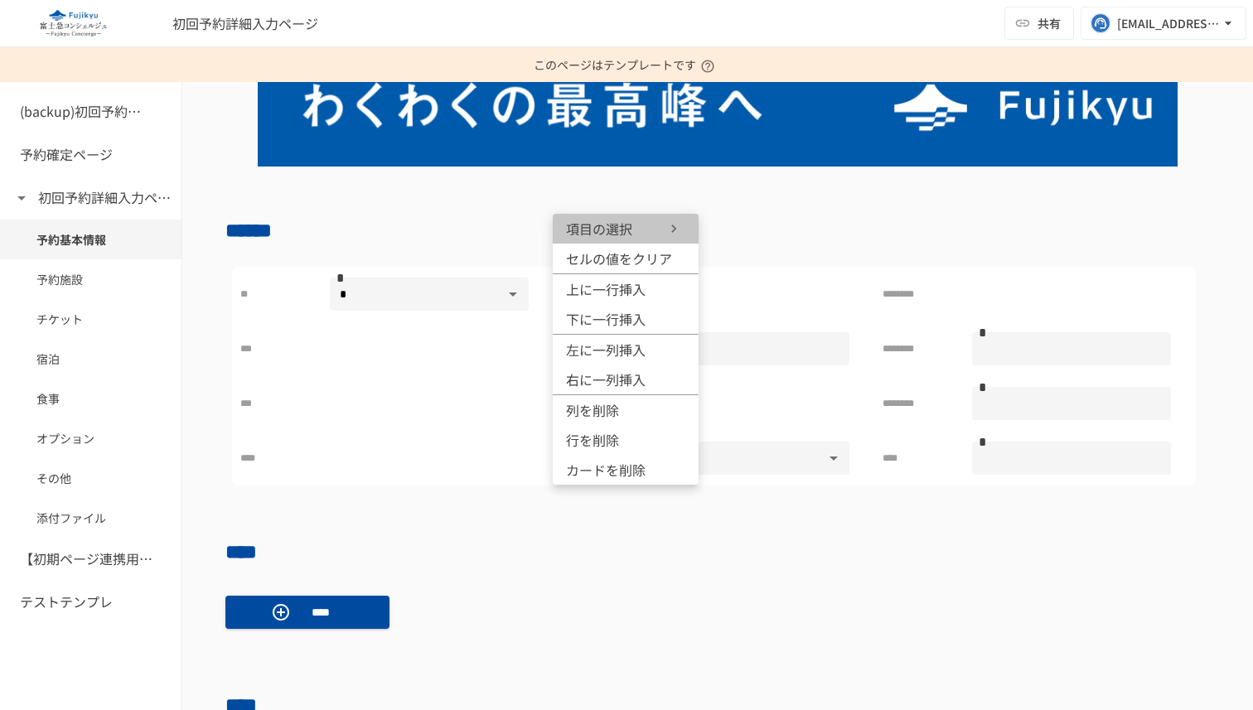
click at [677, 223] on icon at bounding box center [674, 228] width 17 height 17
click at [409, 389] on div at bounding box center [626, 355] width 1253 height 710
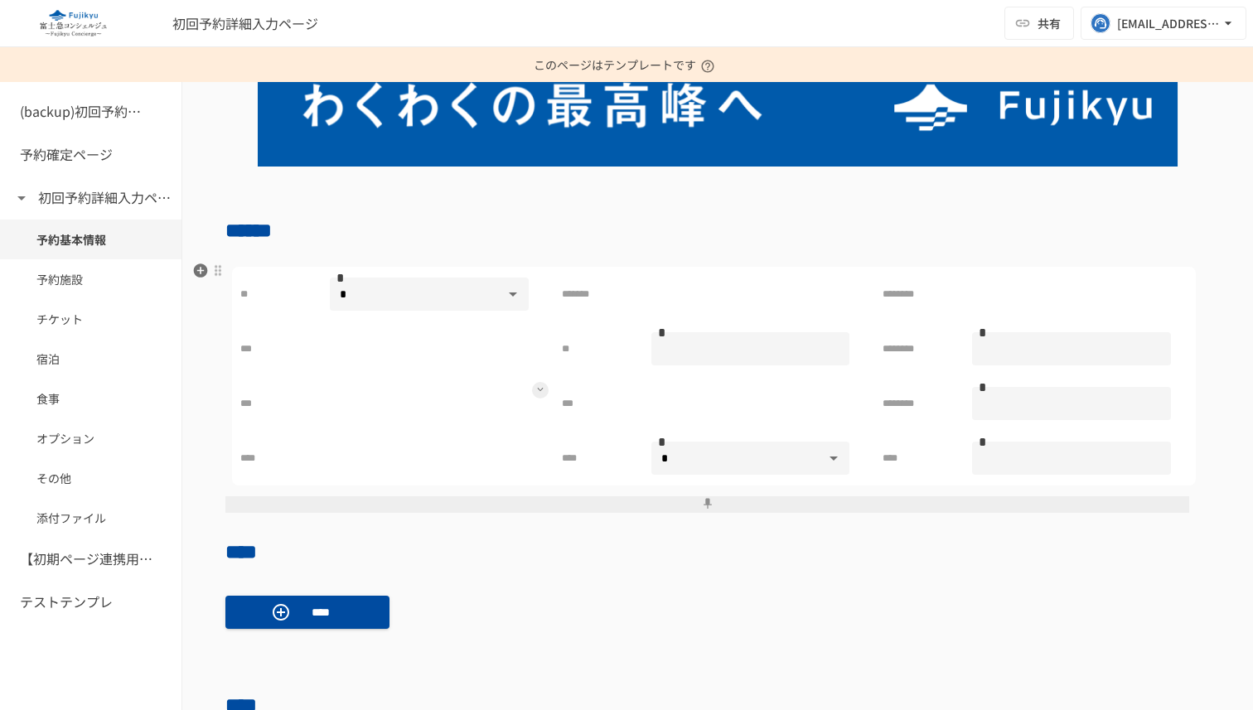
click at [543, 397] on button at bounding box center [540, 390] width 17 height 17
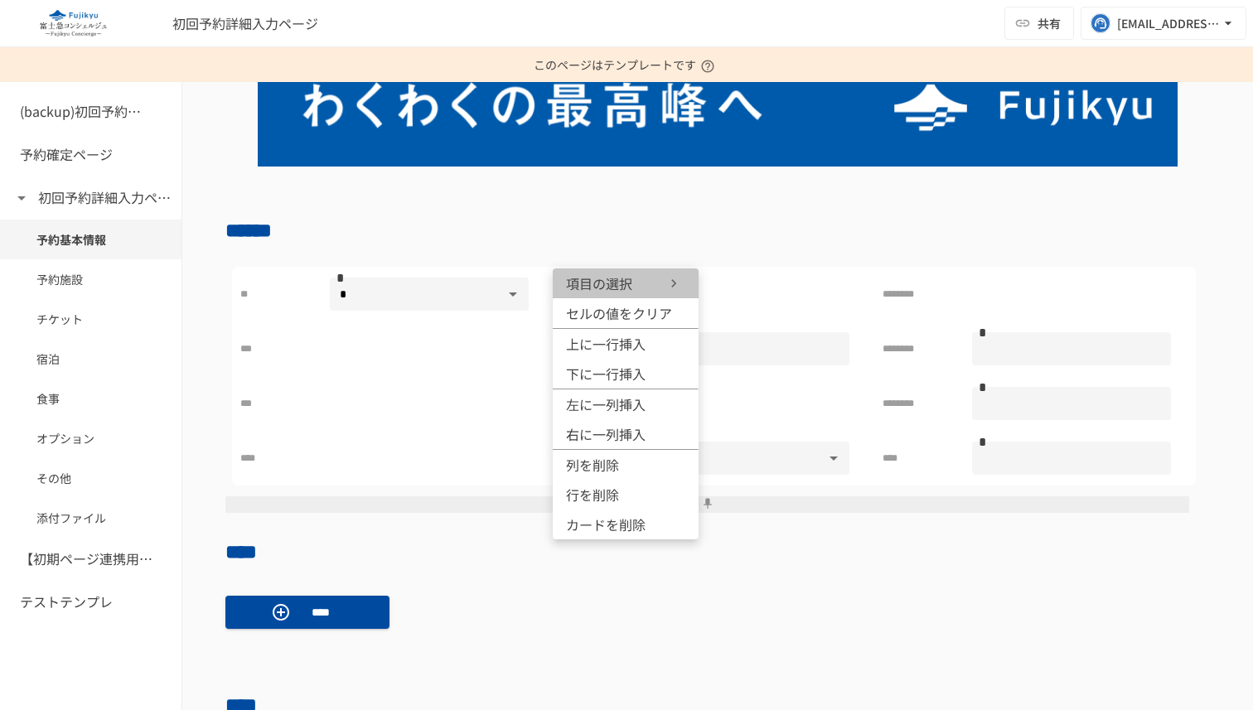
click at [677, 282] on icon at bounding box center [674, 283] width 17 height 17
click at [536, 622] on div at bounding box center [626, 355] width 1253 height 710
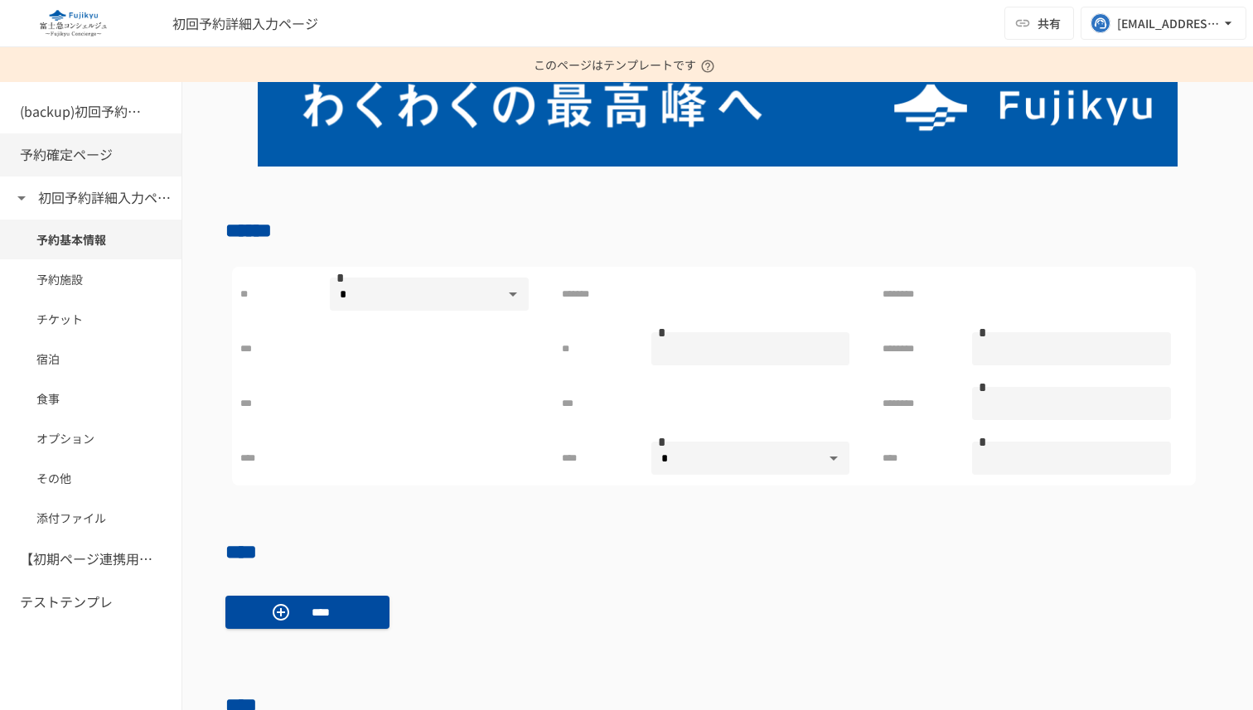
click at [69, 161] on h6 "予約確定ページ" at bounding box center [66, 155] width 93 height 22
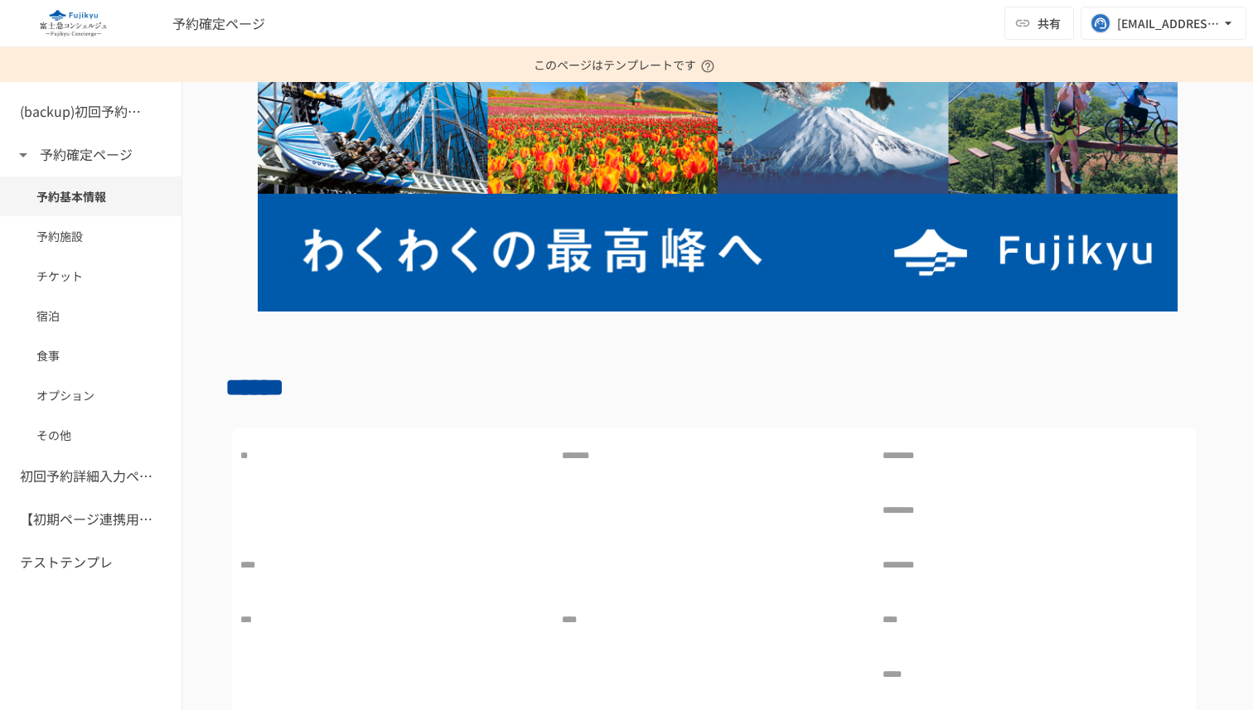
scroll to position [332, 0]
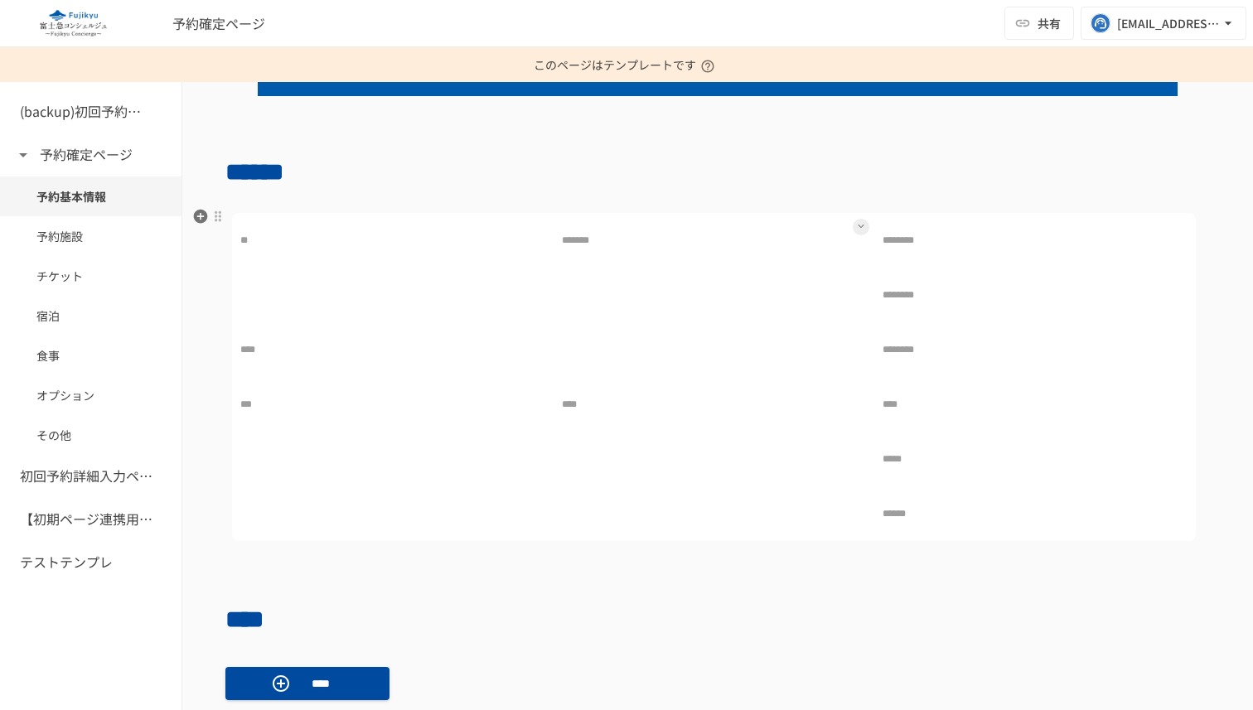
click at [858, 225] on icon at bounding box center [861, 226] width 7 height 7
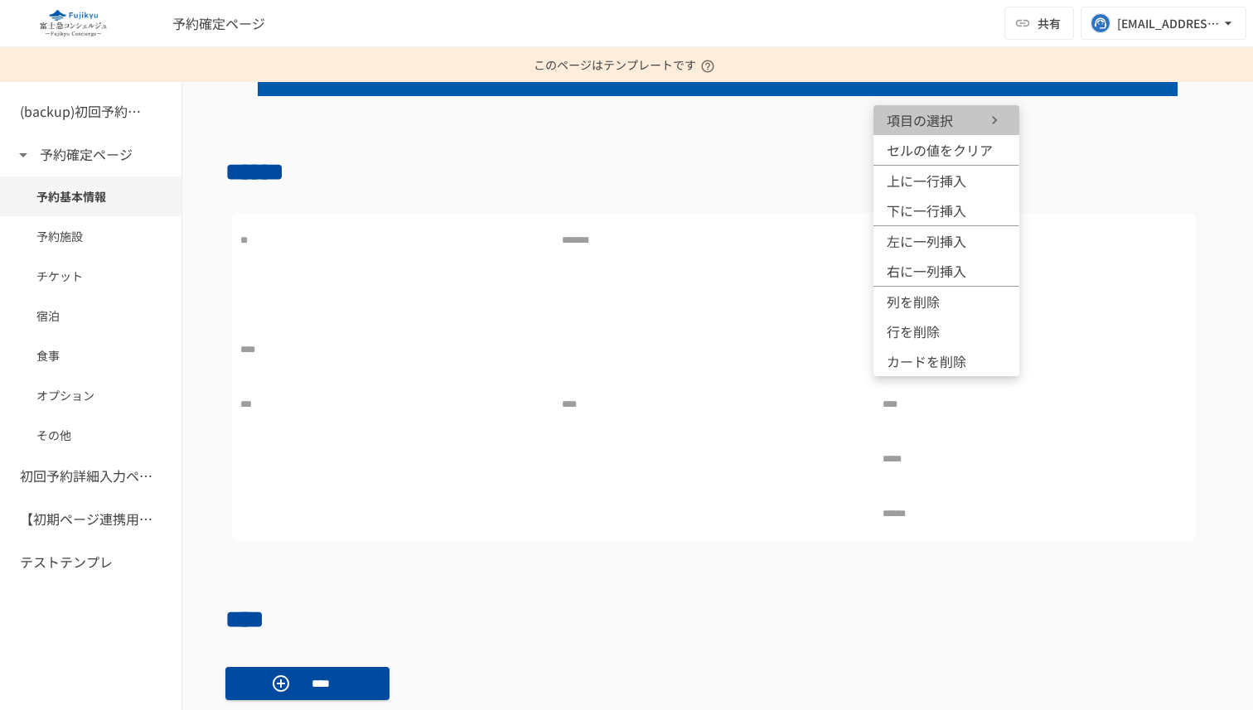
click at [996, 117] on icon at bounding box center [994, 120] width 17 height 17
click at [416, 412] on div at bounding box center [626, 355] width 1253 height 710
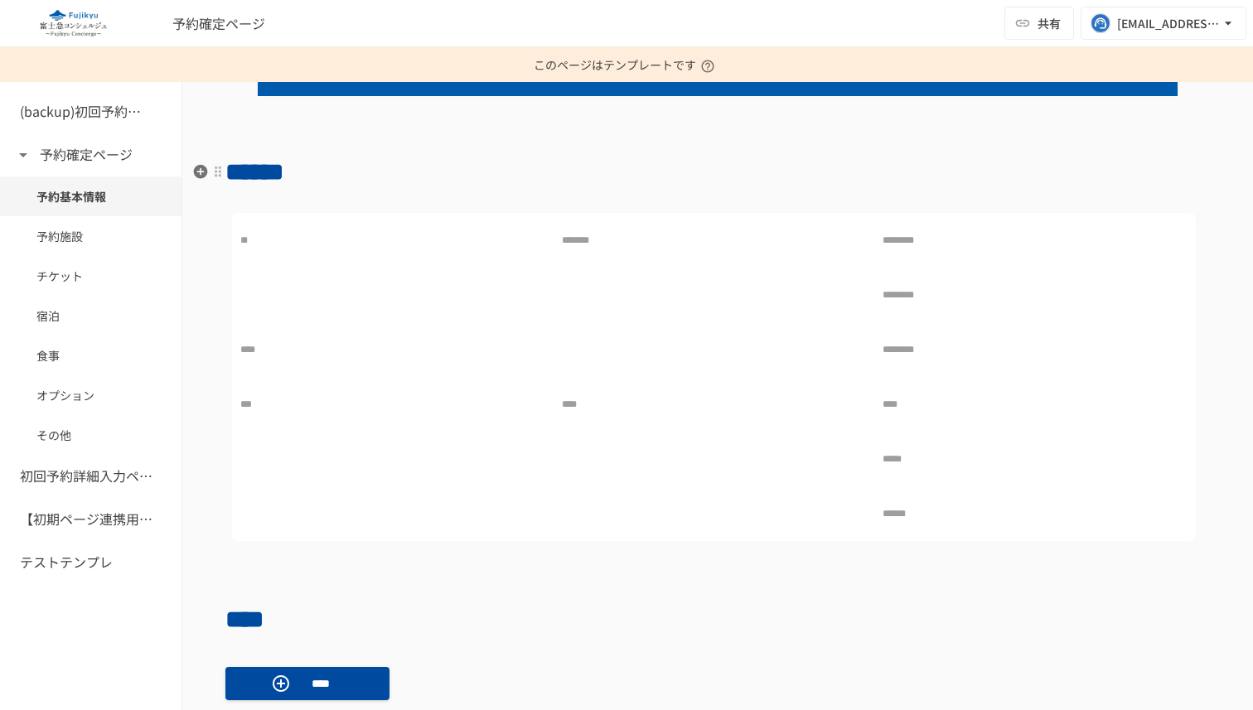
click at [603, 176] on h1 "******" at bounding box center [717, 172] width 985 height 41
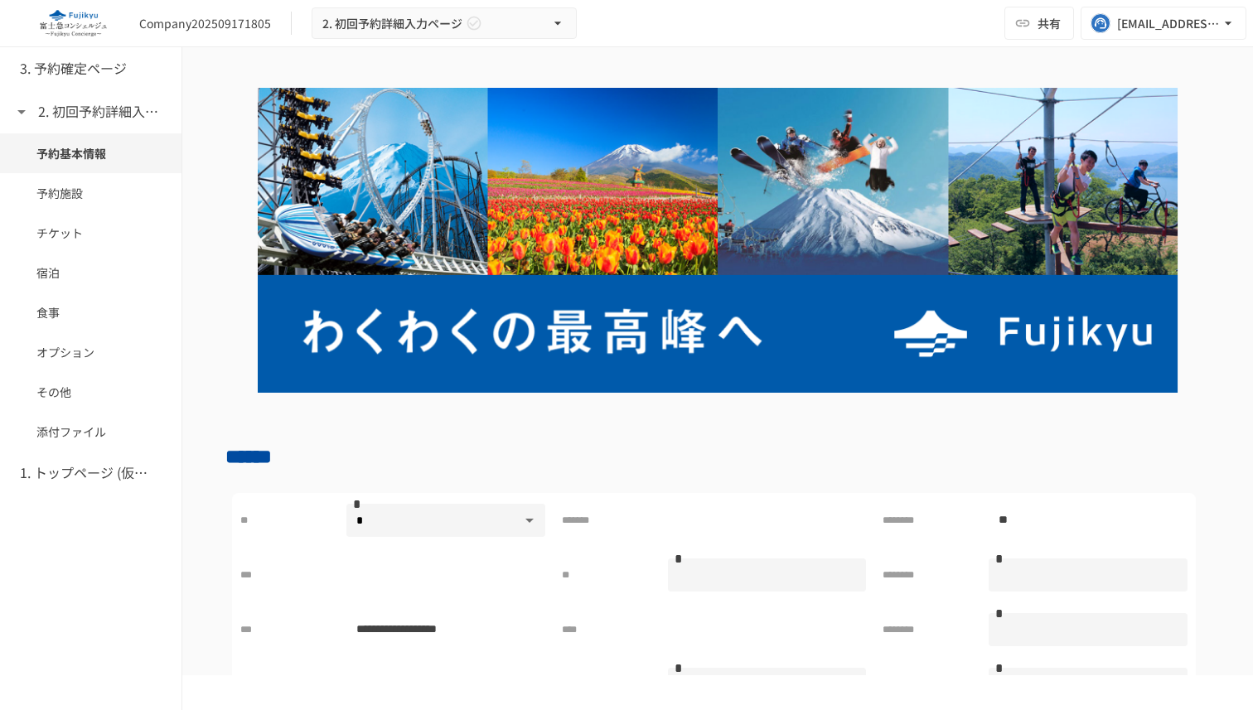
scroll to position [322, 0]
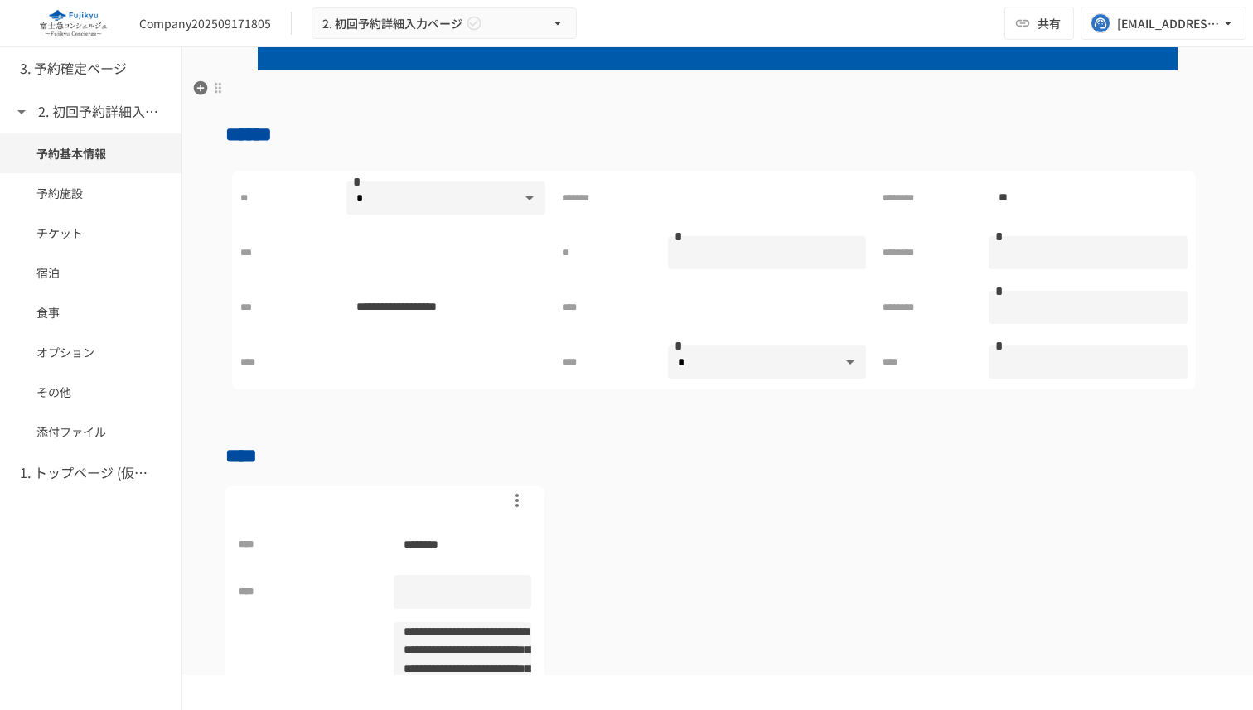
click at [665, 92] on p at bounding box center [717, 89] width 985 height 22
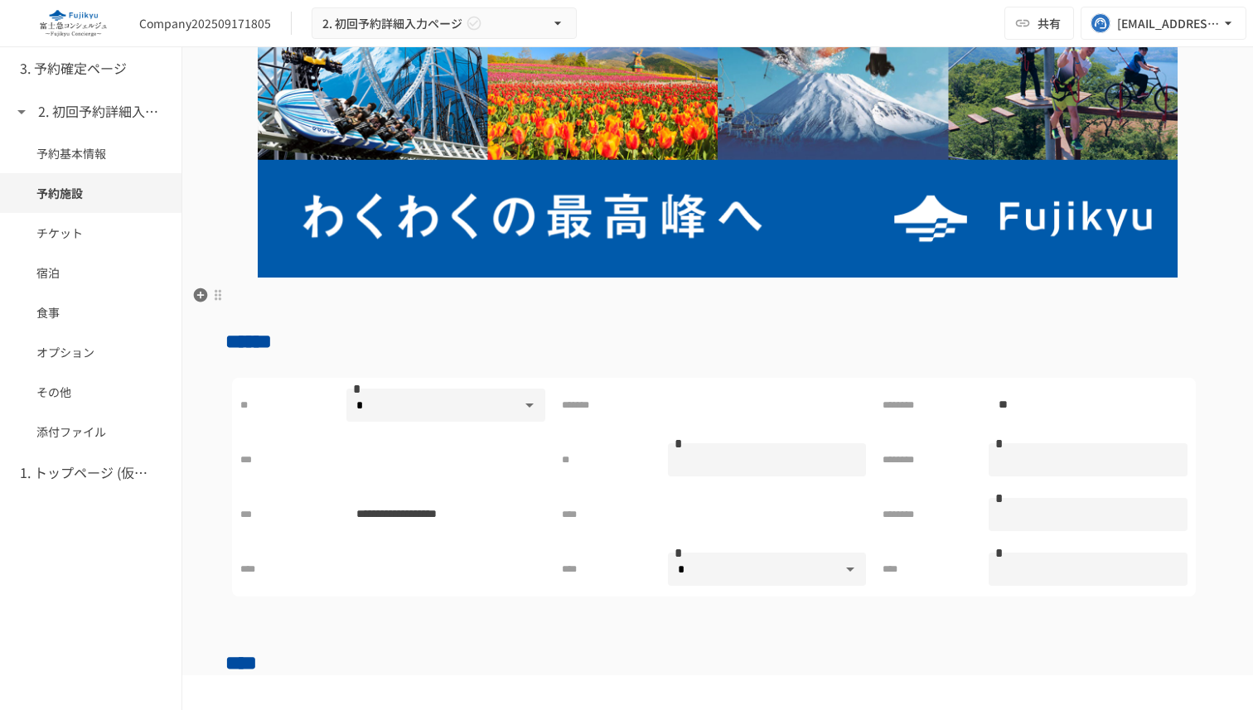
scroll to position [0, 0]
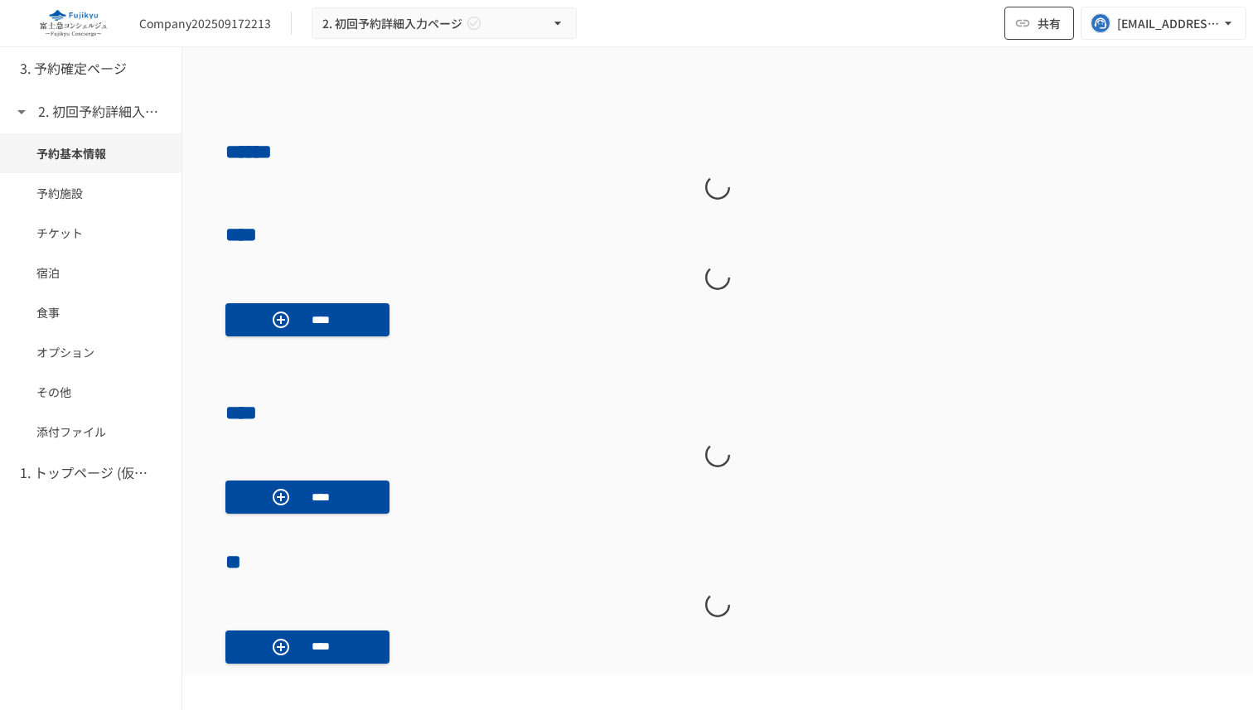
click at [1040, 31] on span "共有" at bounding box center [1049, 23] width 23 height 18
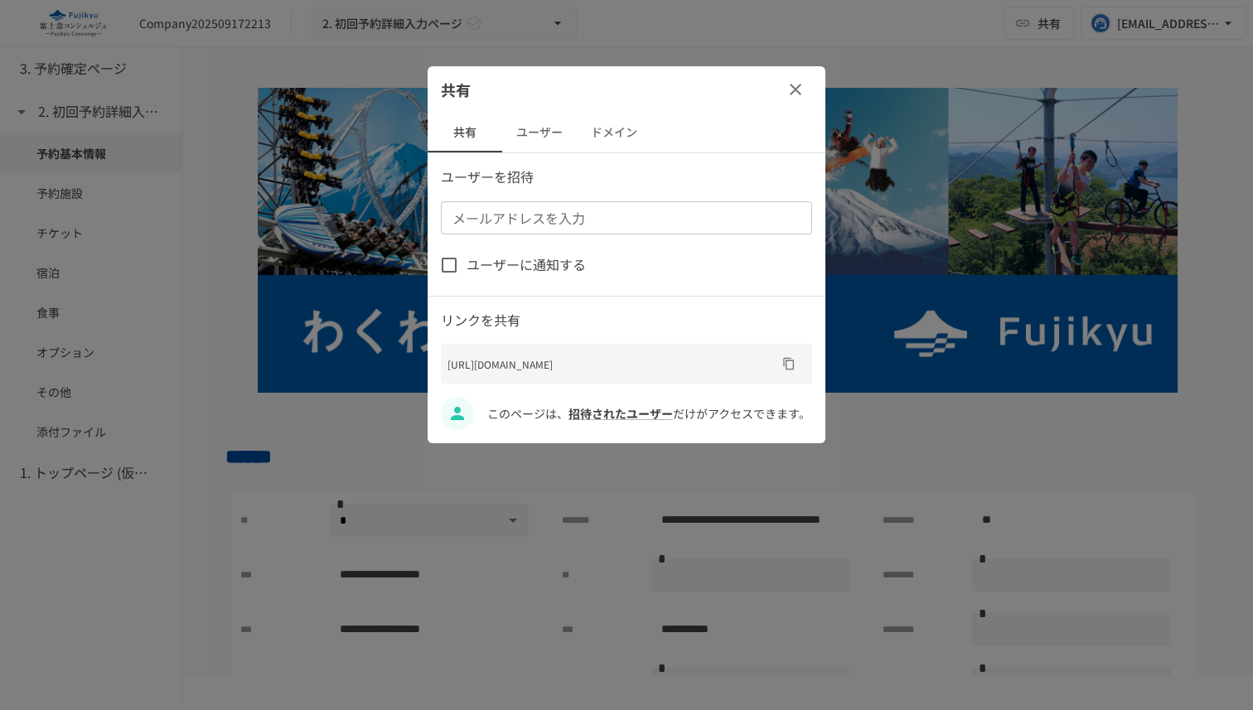
click at [533, 137] on button "ユーザー" at bounding box center [539, 133] width 75 height 40
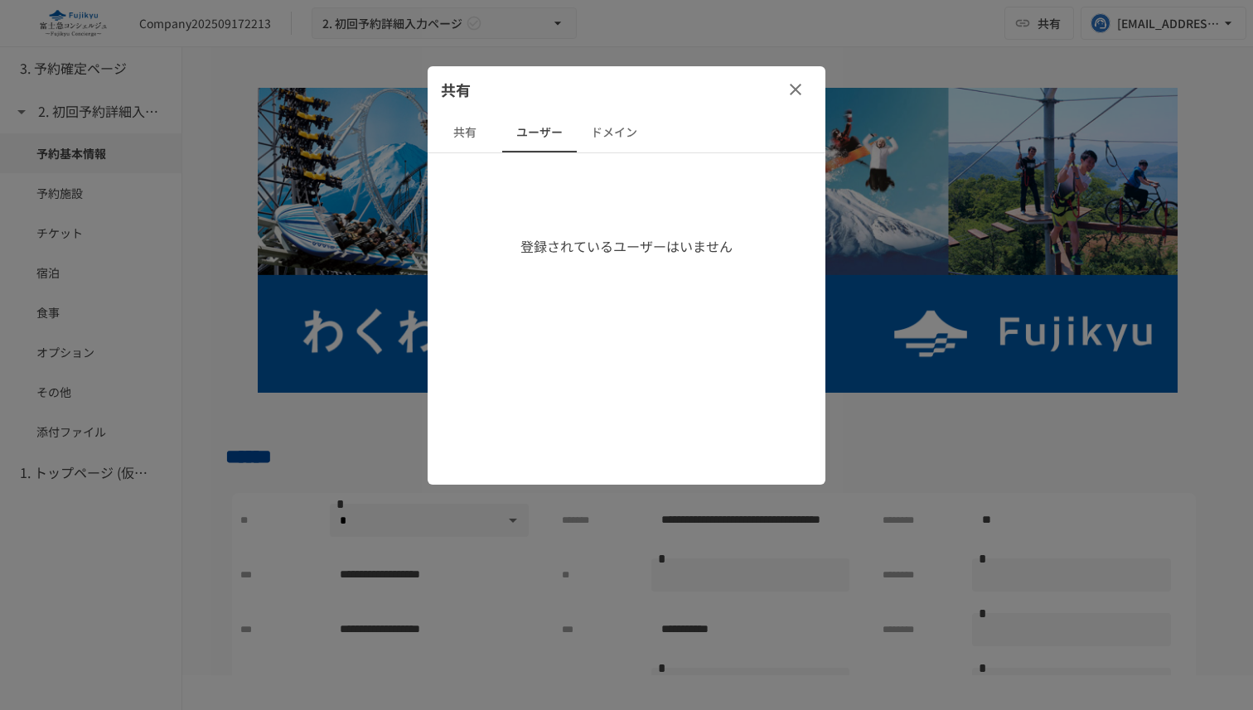
click at [483, 132] on button "共有" at bounding box center [465, 133] width 75 height 40
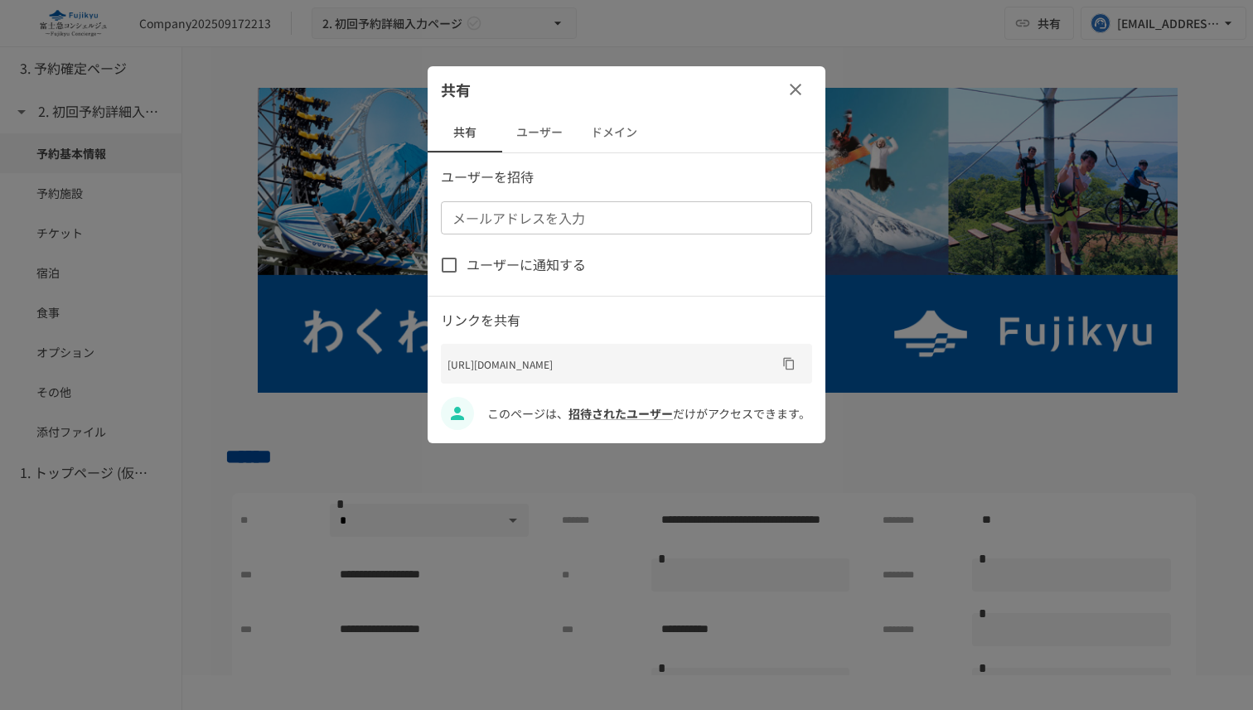
click at [554, 212] on div "メールアドレスを入力 メールアドレスを入力" at bounding box center [626, 217] width 371 height 33
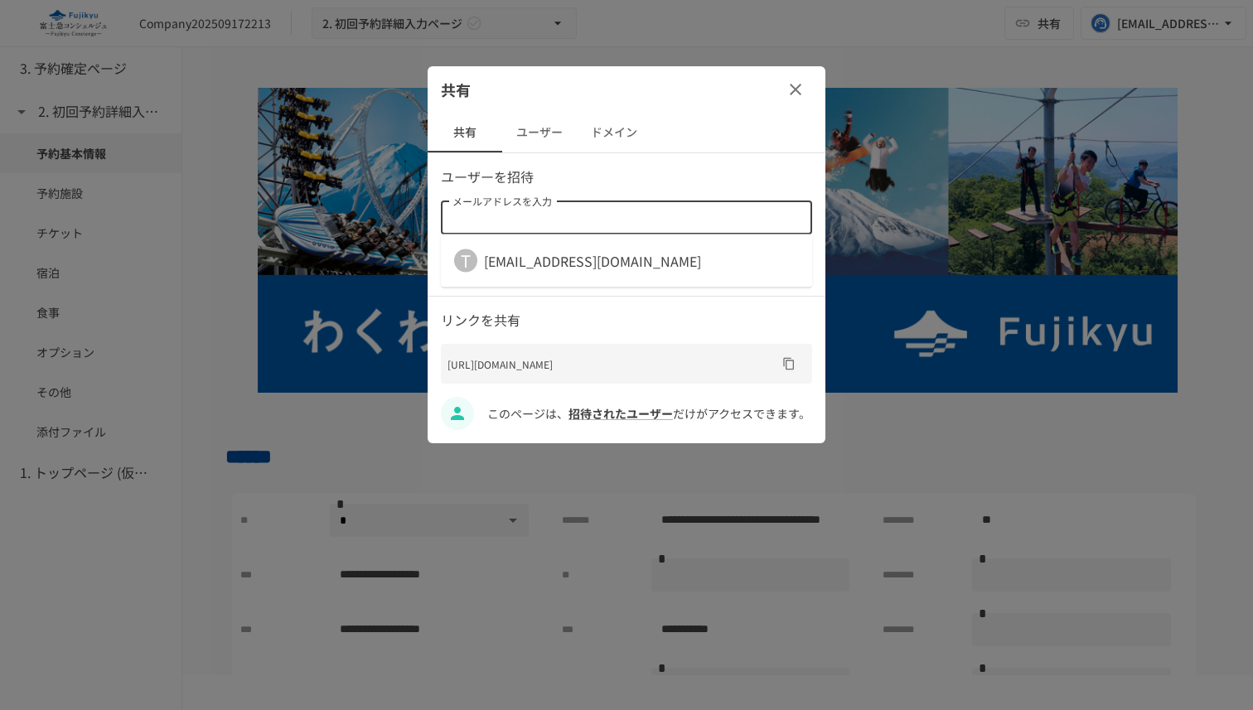
paste input "**********"
type input "**********"
click at [776, 168] on p "ユーザーを招待" at bounding box center [626, 178] width 371 height 22
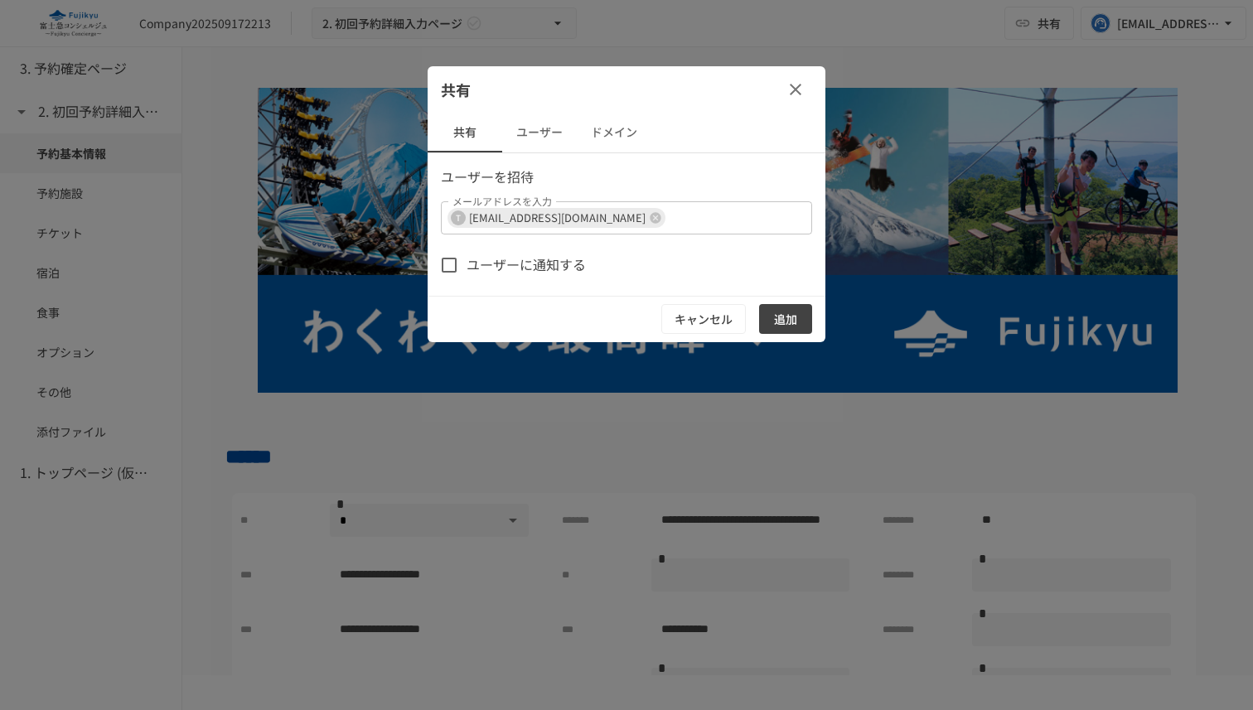
click at [499, 266] on span "ユーザーに通知する" at bounding box center [526, 265] width 119 height 22
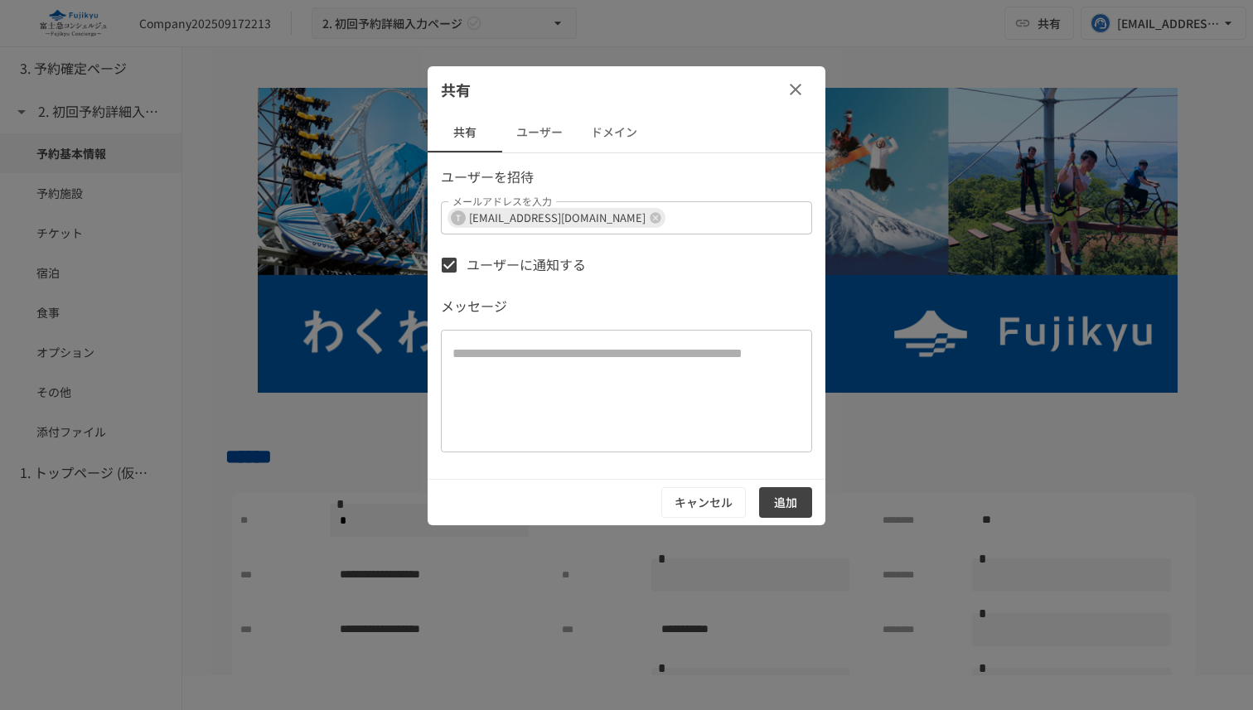
click at [774, 505] on button "追加" at bounding box center [785, 502] width 53 height 31
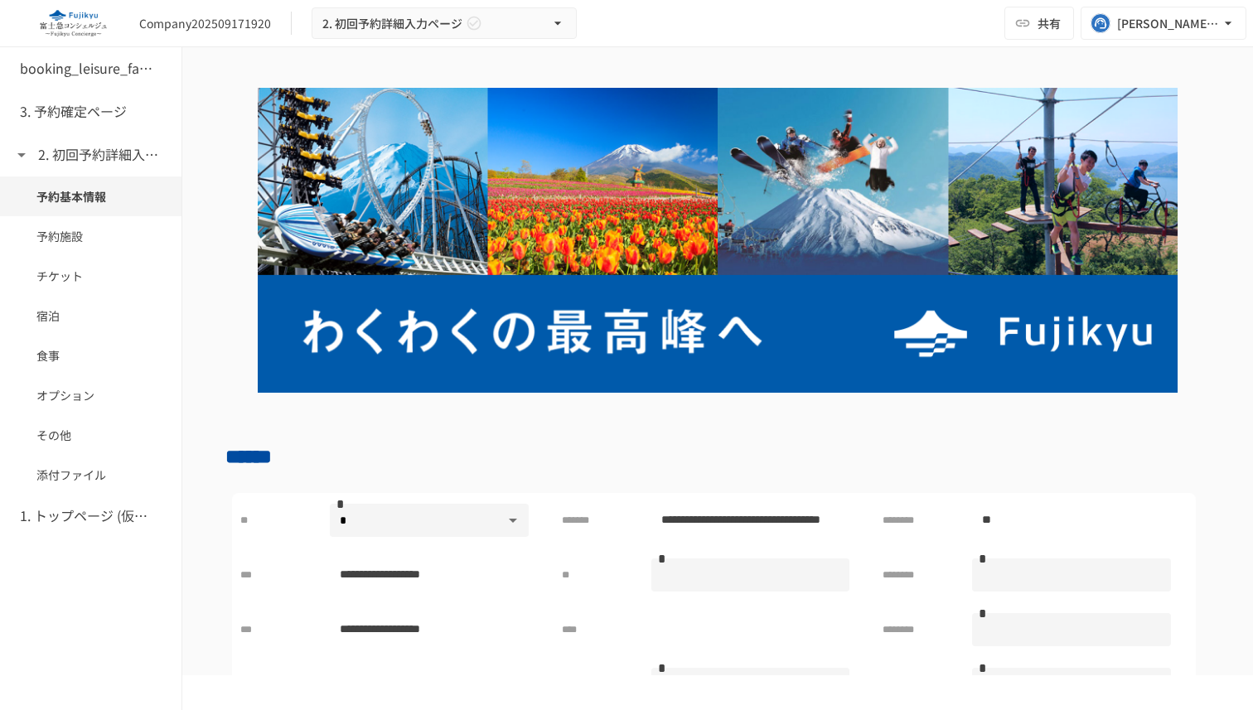
scroll to position [221, 0]
